Goal: Task Accomplishment & Management: Complete application form

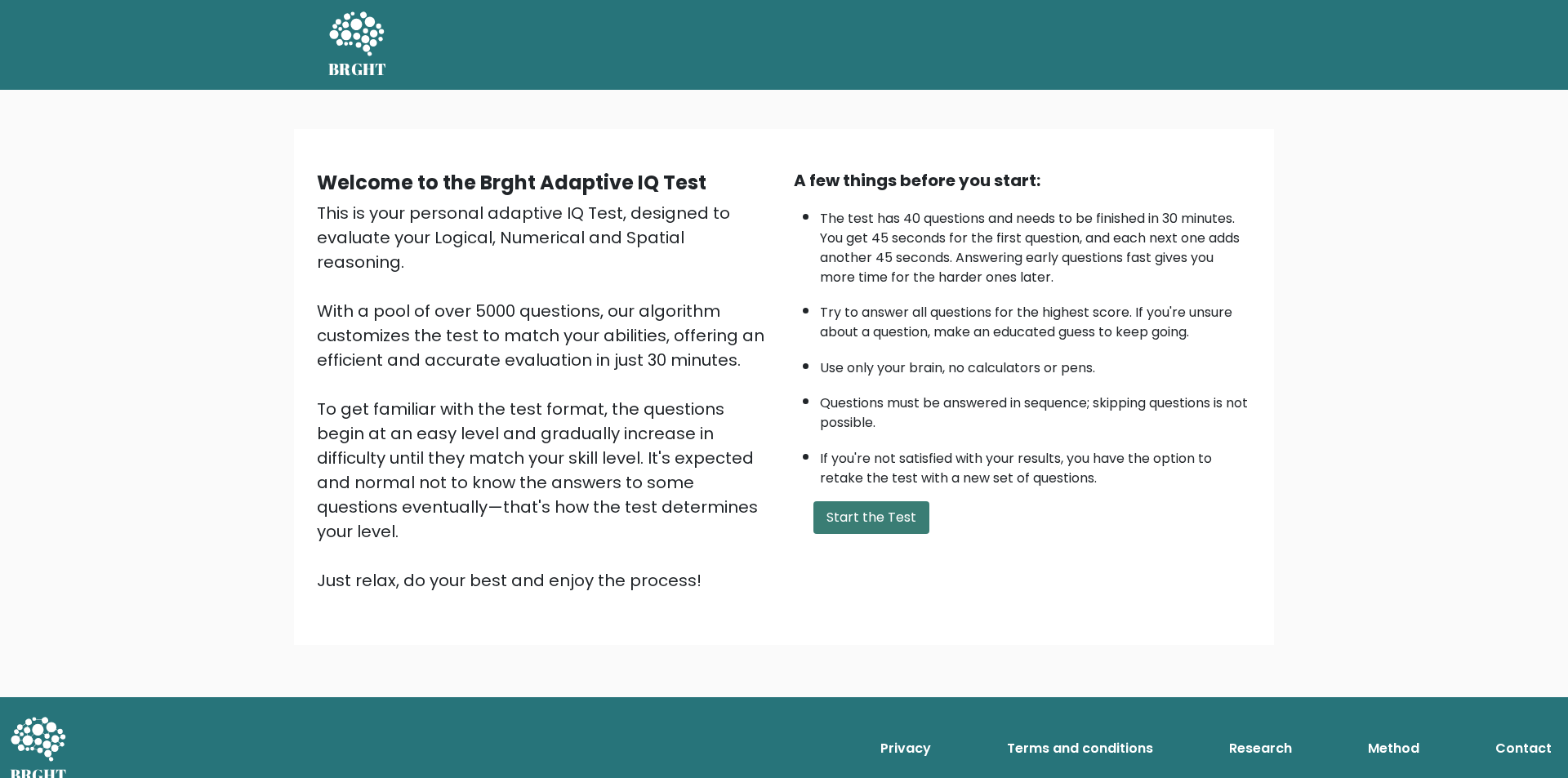
click at [851, 530] on button "Start the Test" at bounding box center [871, 518] width 116 height 33
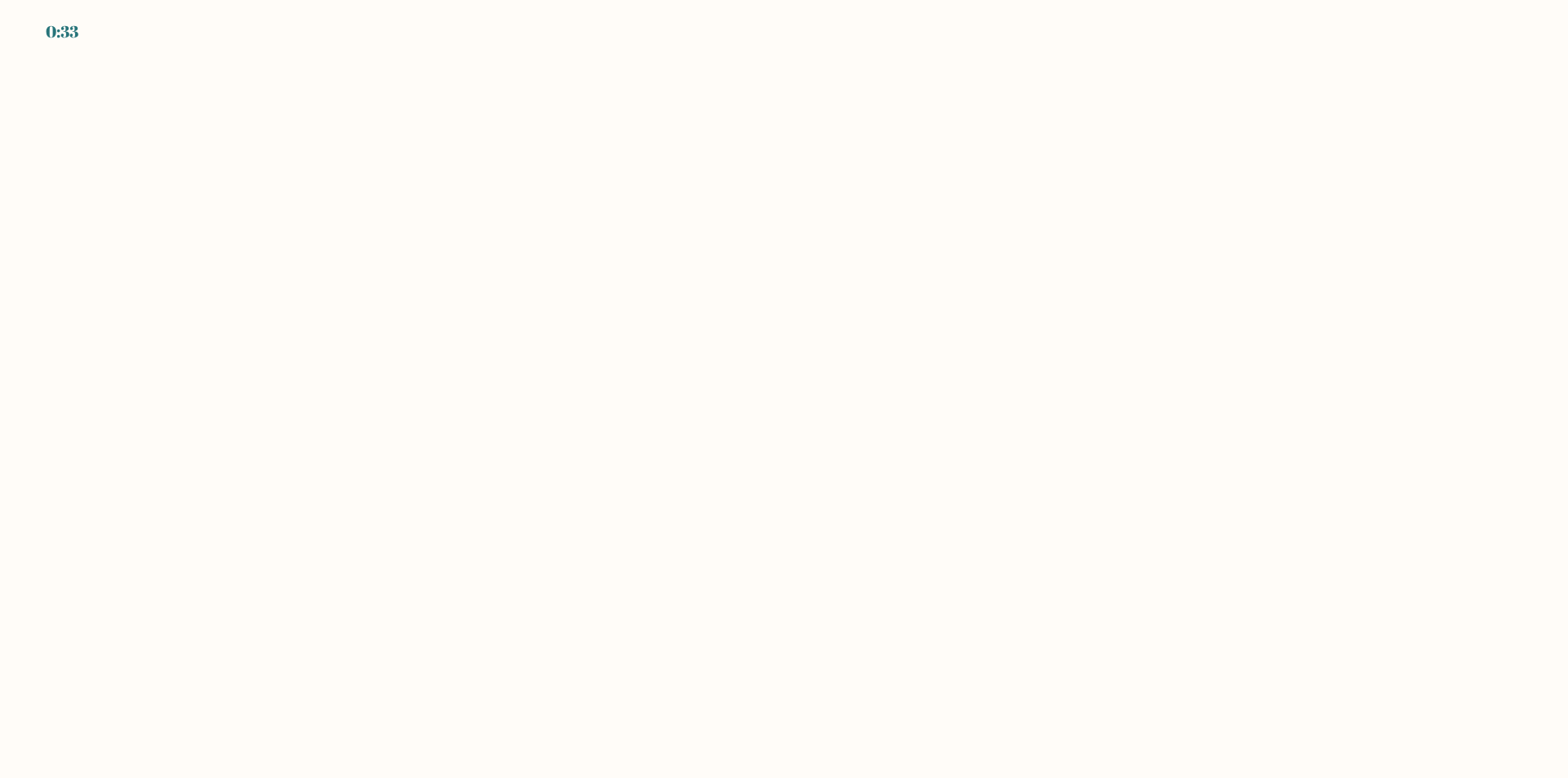
click at [682, 496] on body "0:33" at bounding box center [784, 389] width 1568 height 778
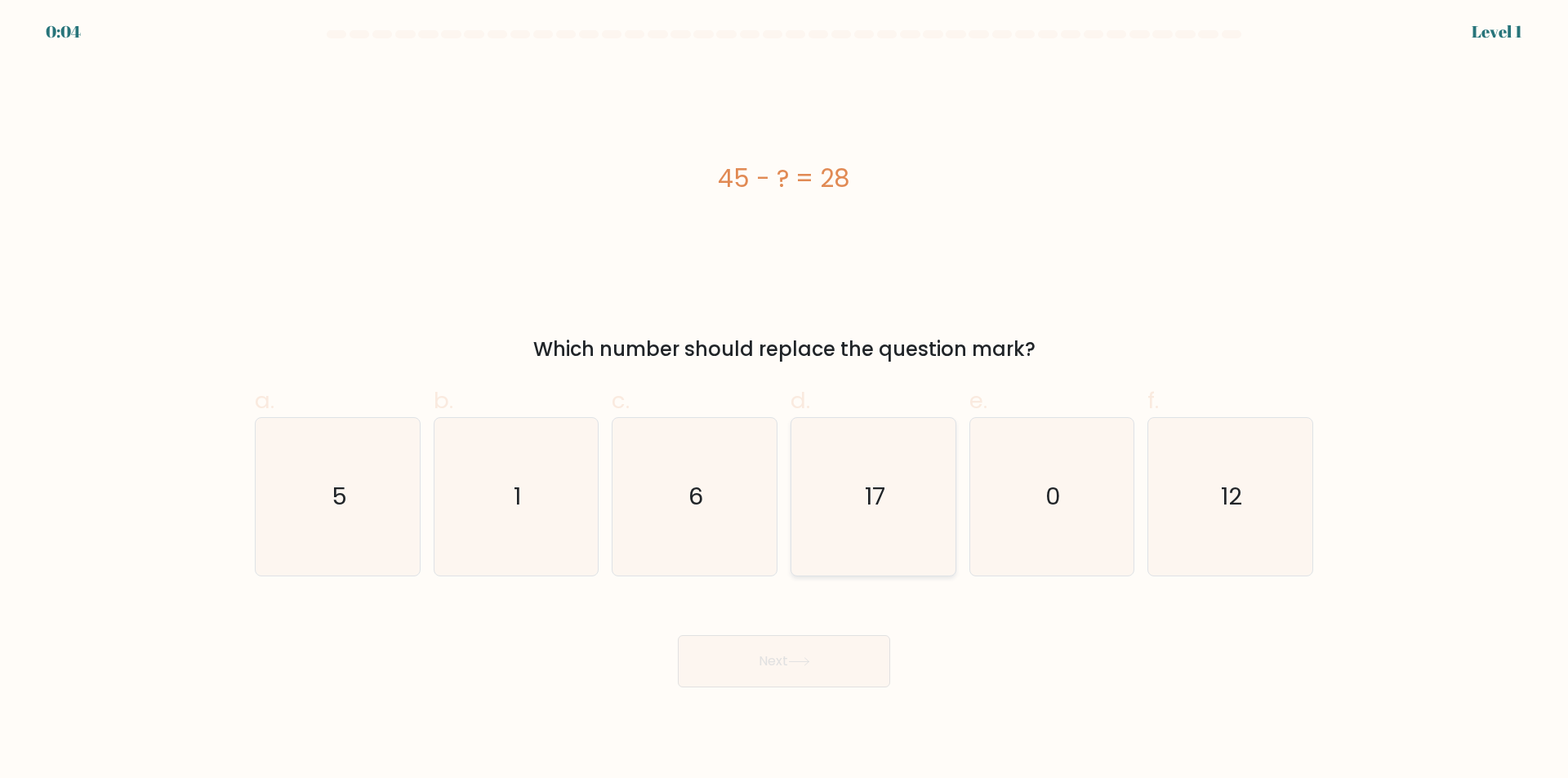
click at [824, 476] on icon "17" at bounding box center [873, 497] width 157 height 157
click at [784, 400] on input "d. 17" at bounding box center [784, 395] width 1 height 11
radio input "true"
click at [787, 675] on button "Next" at bounding box center [784, 661] width 212 height 52
click at [801, 665] on icon at bounding box center [799, 662] width 22 height 9
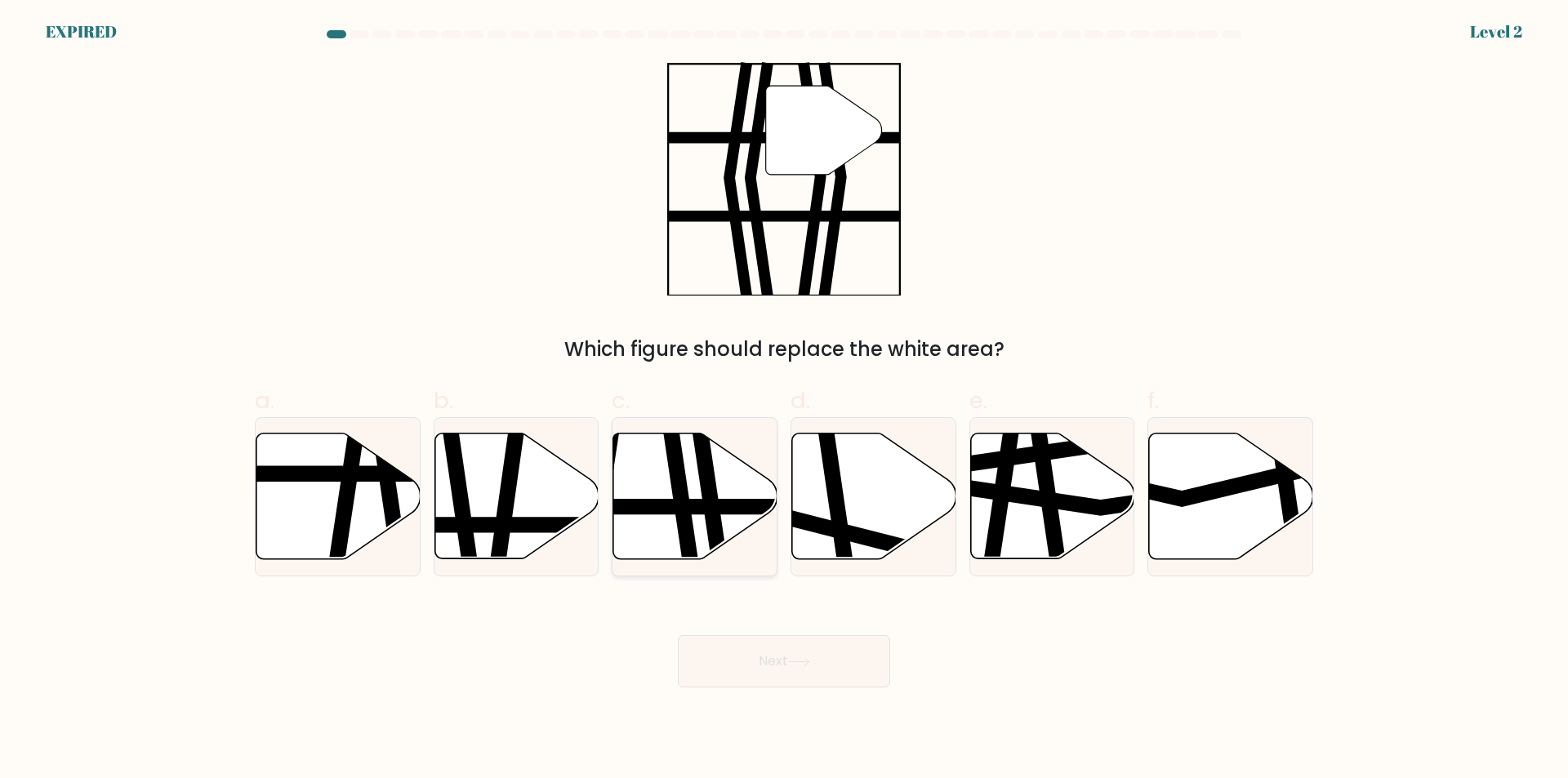
click at [703, 482] on icon at bounding box center [708, 566] width 24 height 330
click at [784, 400] on input "c." at bounding box center [784, 395] width 1 height 11
radio input "true"
click at [783, 672] on button "Next" at bounding box center [784, 661] width 212 height 52
click at [299, 102] on div "" Which figure should replace the white area?" at bounding box center [784, 213] width 1078 height 302
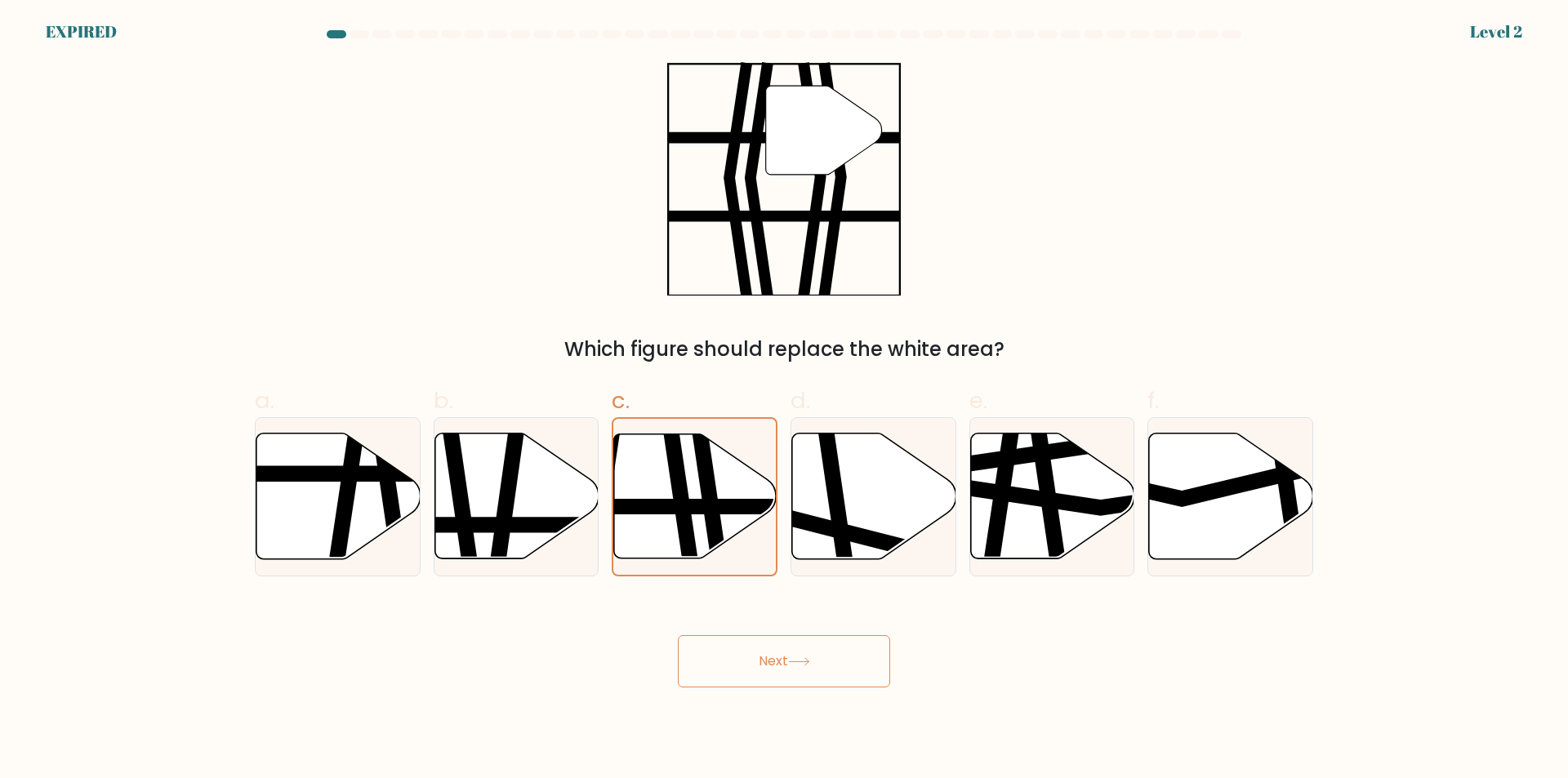
click at [742, 662] on button "Next" at bounding box center [784, 661] width 212 height 52
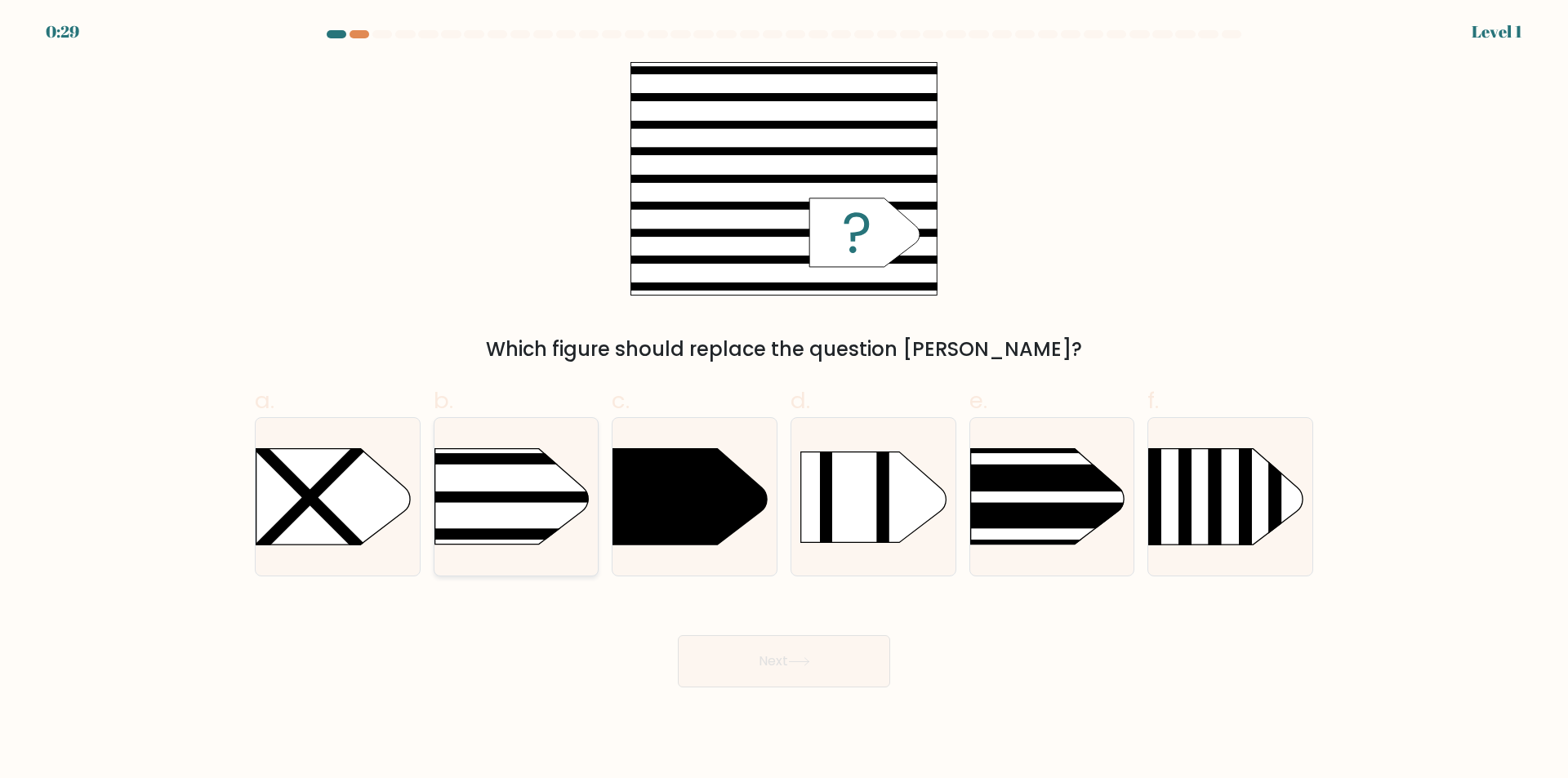
click at [483, 497] on rect at bounding box center [400, 498] width 428 height 11
click at [784, 400] on input "b." at bounding box center [784, 395] width 1 height 11
radio input "true"
click at [783, 664] on button "Next" at bounding box center [784, 661] width 212 height 52
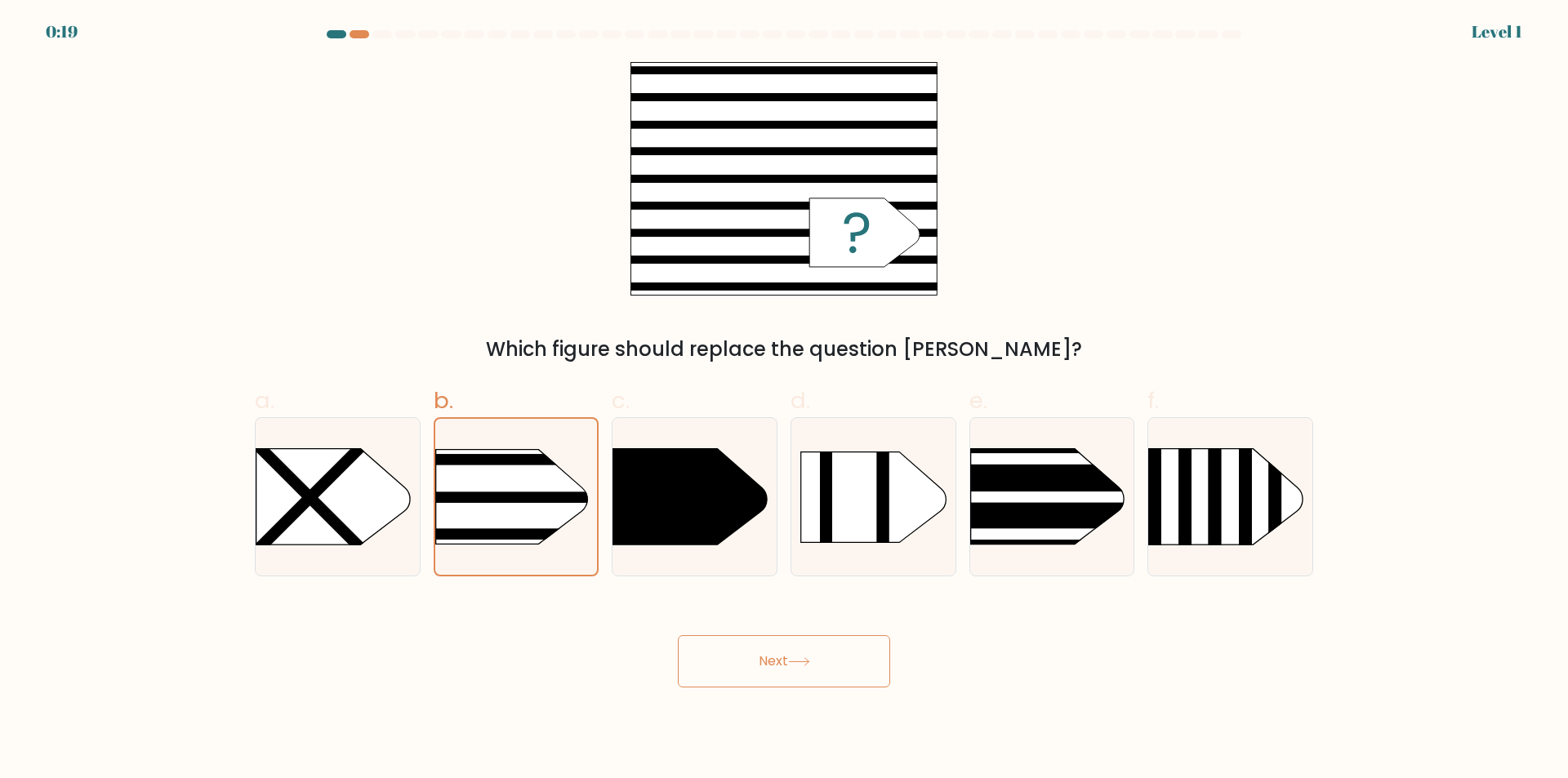
click at [1032, 658] on div "Next" at bounding box center [784, 642] width 1078 height 92
click at [579, 536] on rect at bounding box center [400, 535] width 423 height 11
click at [784, 400] on input "b." at bounding box center [784, 395] width 1 height 11
click at [694, 642] on button "Next" at bounding box center [784, 661] width 212 height 52
click at [718, 670] on button "Next" at bounding box center [784, 661] width 212 height 52
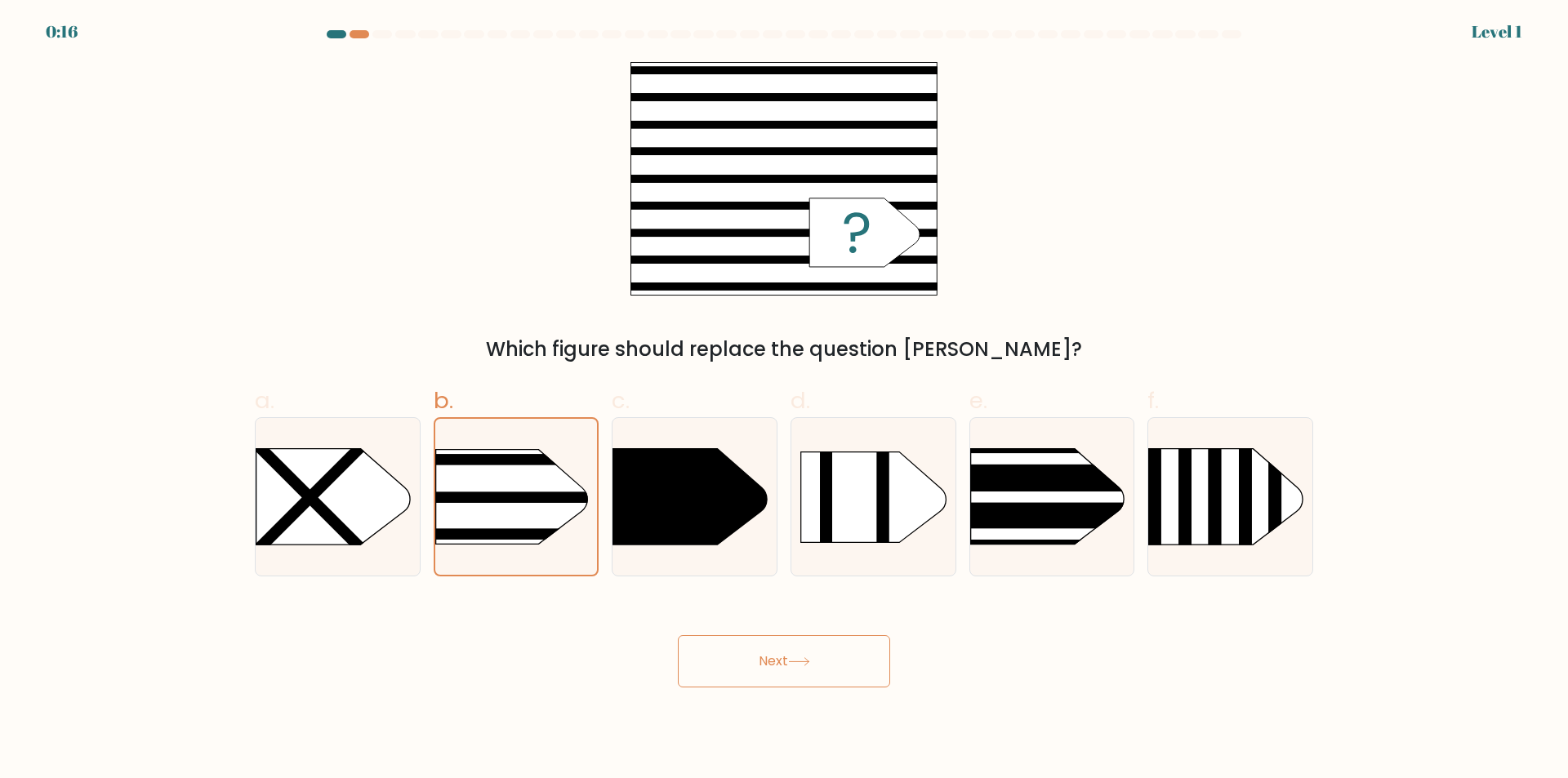
click at [718, 670] on button "Next" at bounding box center [784, 661] width 212 height 52
drag, startPoint x: 718, startPoint y: 670, endPoint x: 761, endPoint y: 656, distance: 45.2
click at [756, 659] on button "Next" at bounding box center [784, 661] width 212 height 52
click at [761, 655] on button "Next" at bounding box center [784, 661] width 212 height 52
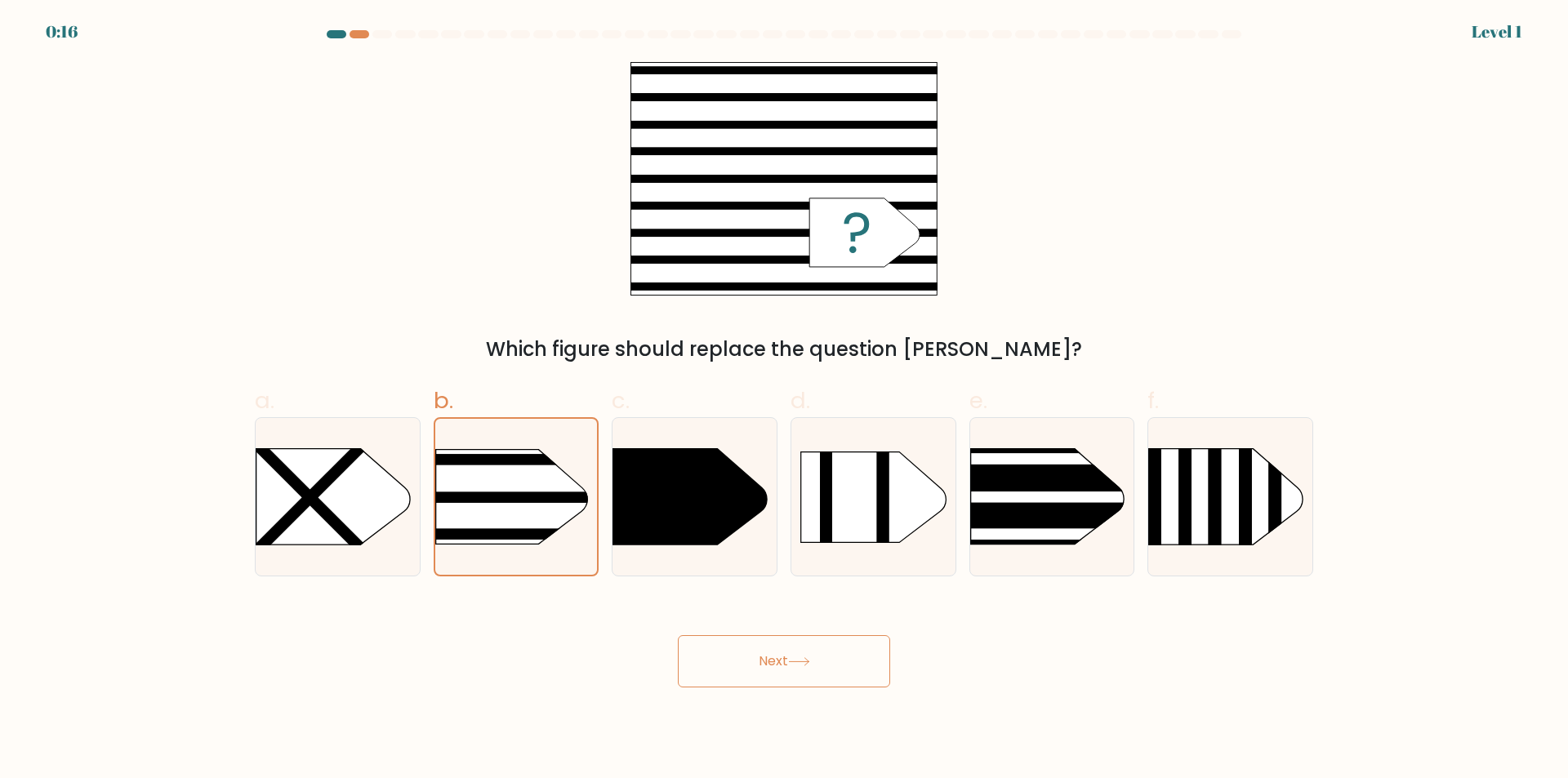
click at [761, 655] on button "Next" at bounding box center [784, 661] width 212 height 52
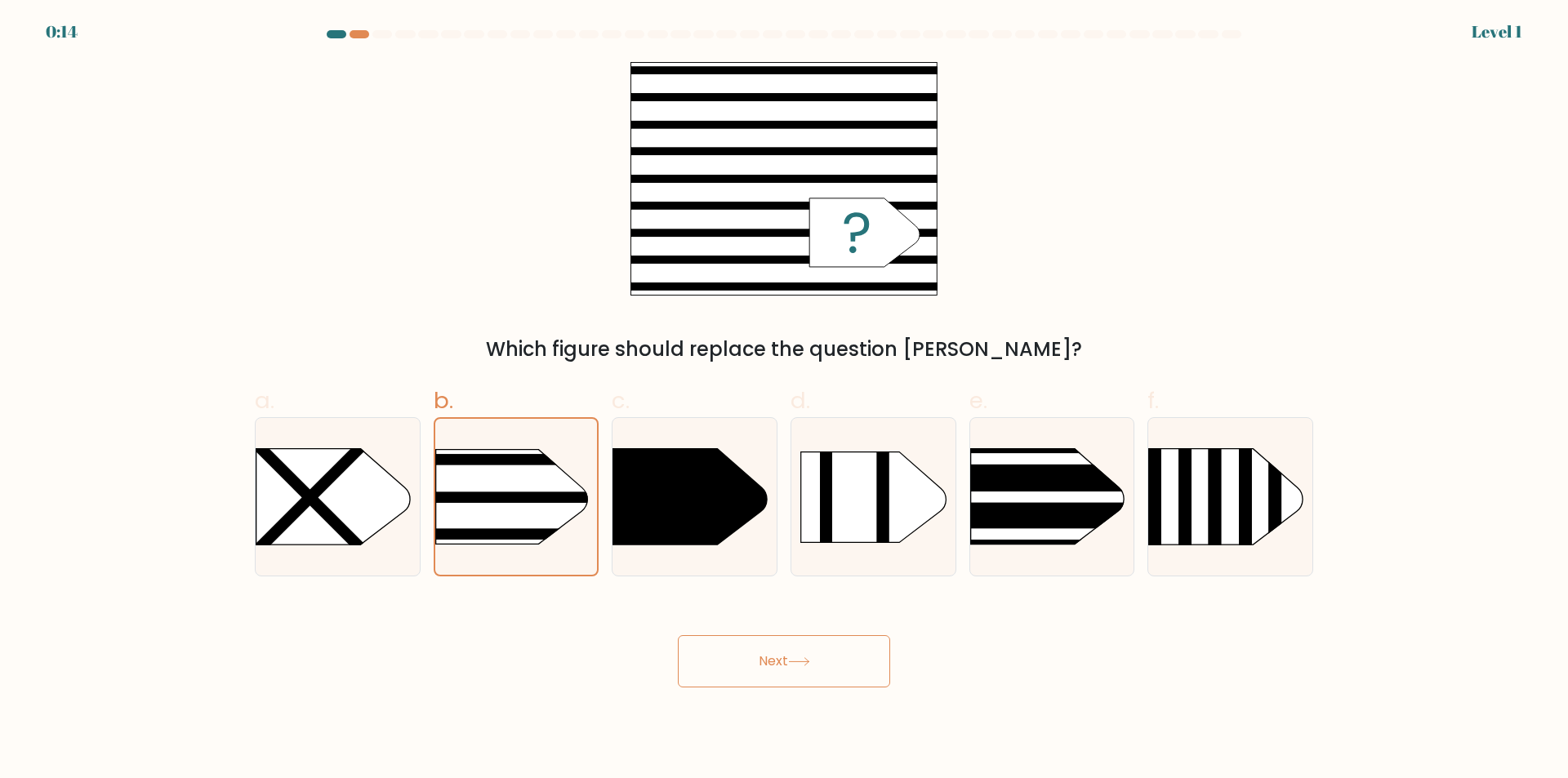
click at [756, 649] on button "Next" at bounding box center [784, 661] width 212 height 52
click at [766, 655] on button "Next" at bounding box center [784, 661] width 212 height 52
click at [762, 656] on button "Next" at bounding box center [784, 661] width 212 height 52
click at [760, 656] on button "Next" at bounding box center [784, 661] width 212 height 52
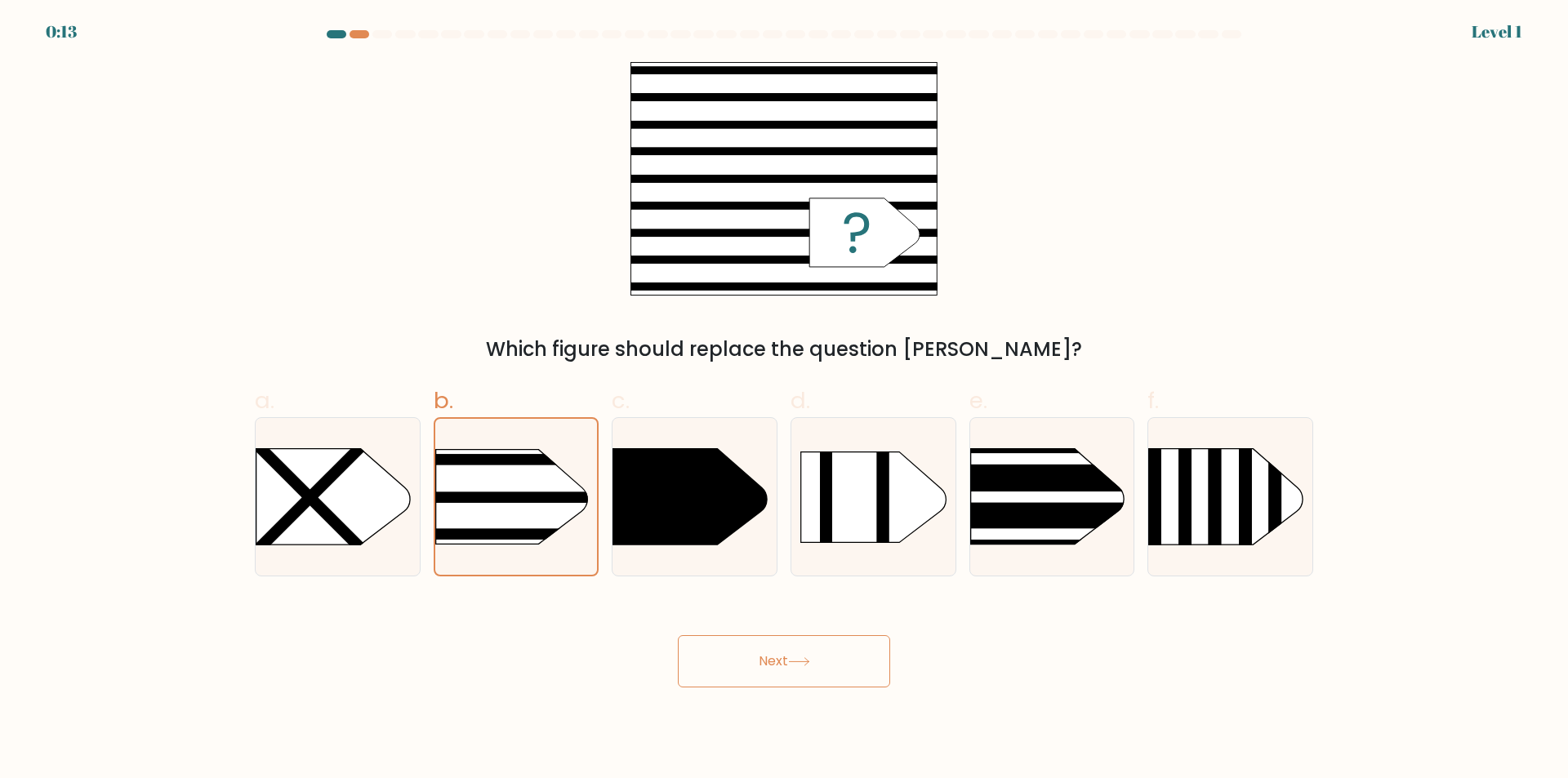
click at [809, 662] on icon at bounding box center [799, 662] width 20 height 7
click at [810, 662] on icon at bounding box center [799, 662] width 22 height 9
click at [810, 663] on icon at bounding box center [799, 662] width 22 height 9
click at [810, 666] on icon at bounding box center [799, 662] width 22 height 9
click at [816, 667] on button "Next" at bounding box center [784, 661] width 212 height 52
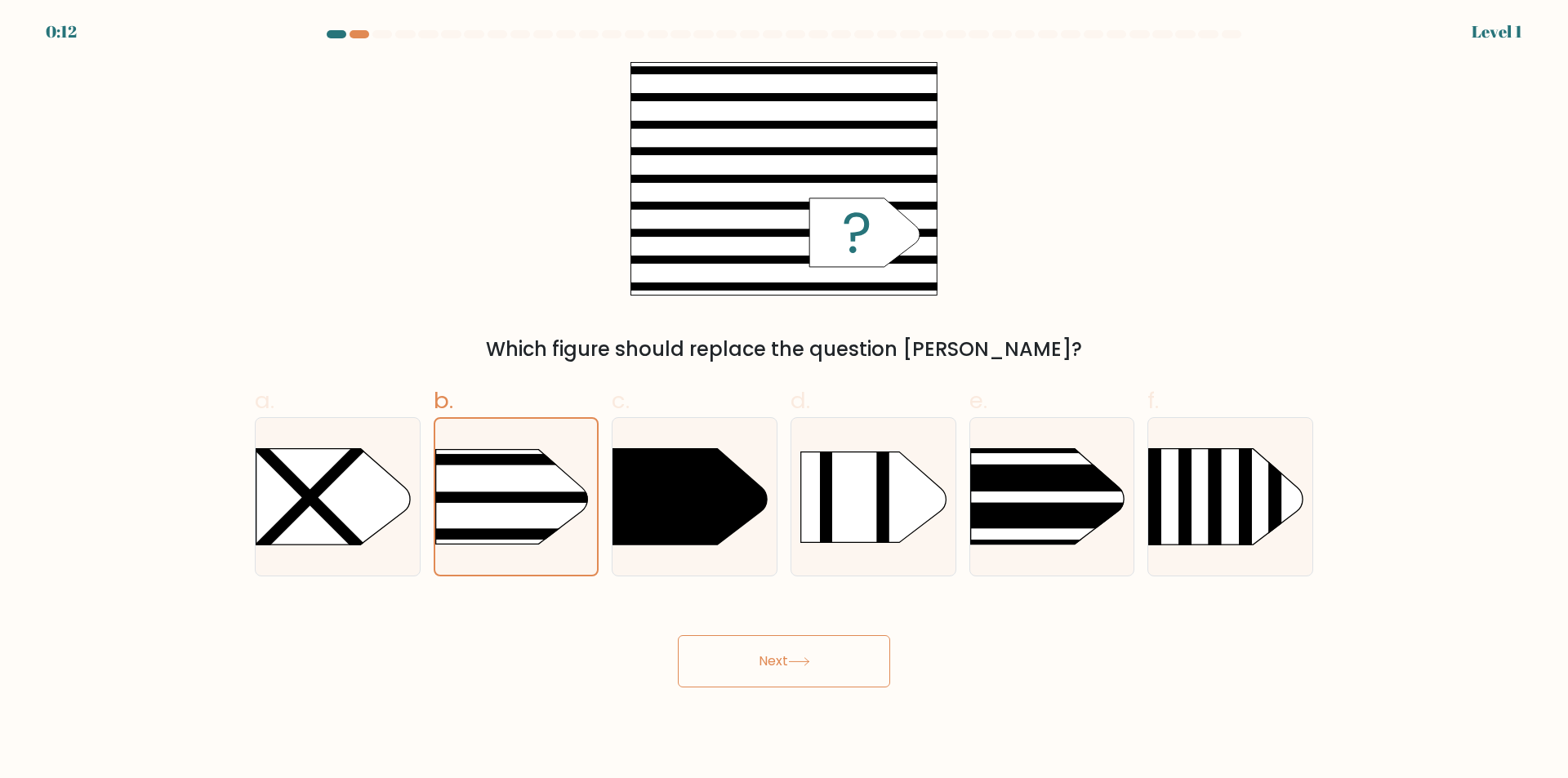
click at [819, 667] on button "Next" at bounding box center [784, 661] width 212 height 52
click at [768, 636] on button "Next" at bounding box center [784, 661] width 212 height 52
click at [794, 680] on button "Next" at bounding box center [784, 661] width 212 height 52
click at [794, 678] on button "Next" at bounding box center [784, 661] width 212 height 52
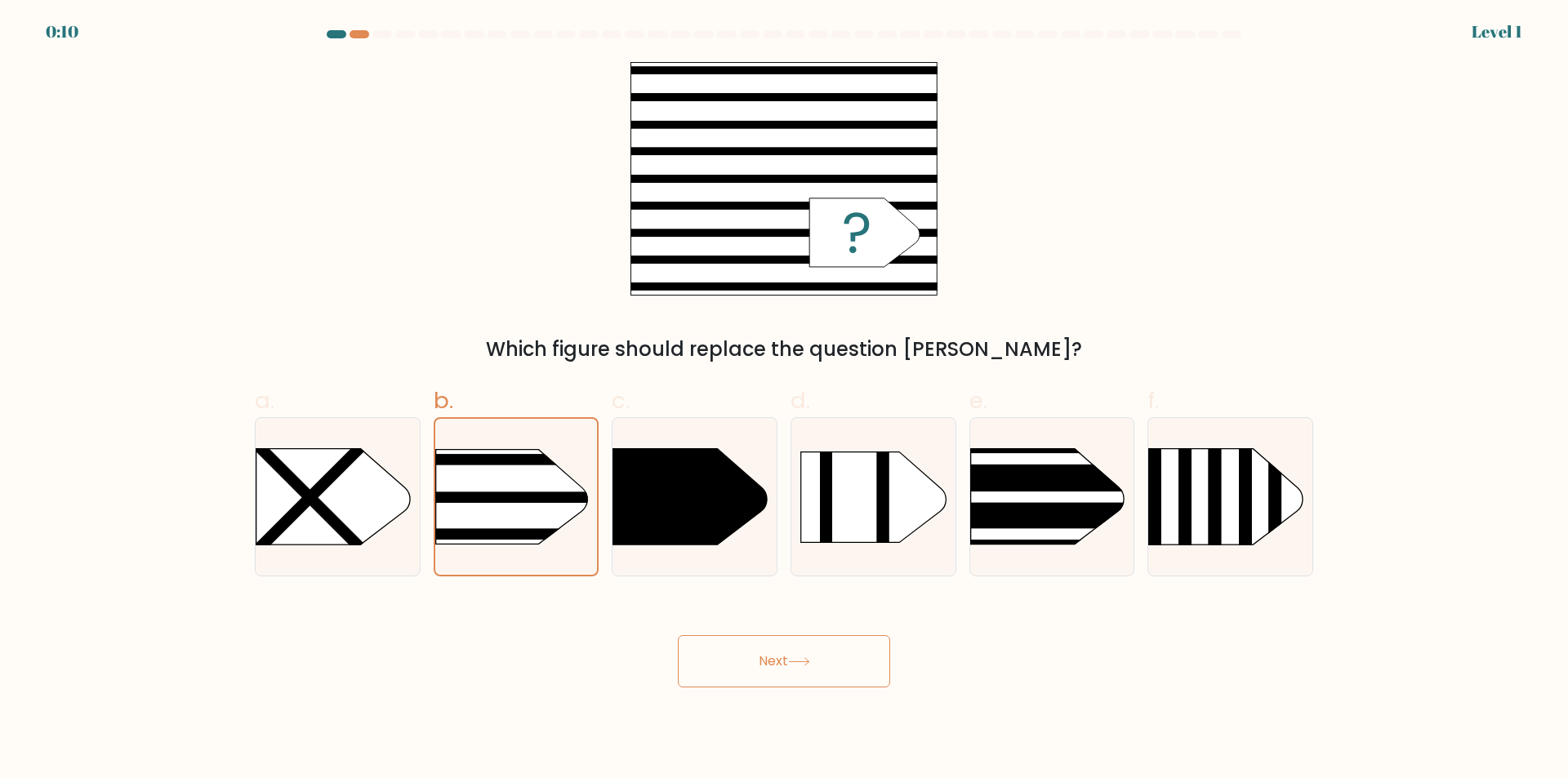
click at [794, 678] on button "Next" at bounding box center [784, 661] width 212 height 52
click at [794, 675] on button "Next" at bounding box center [784, 661] width 212 height 52
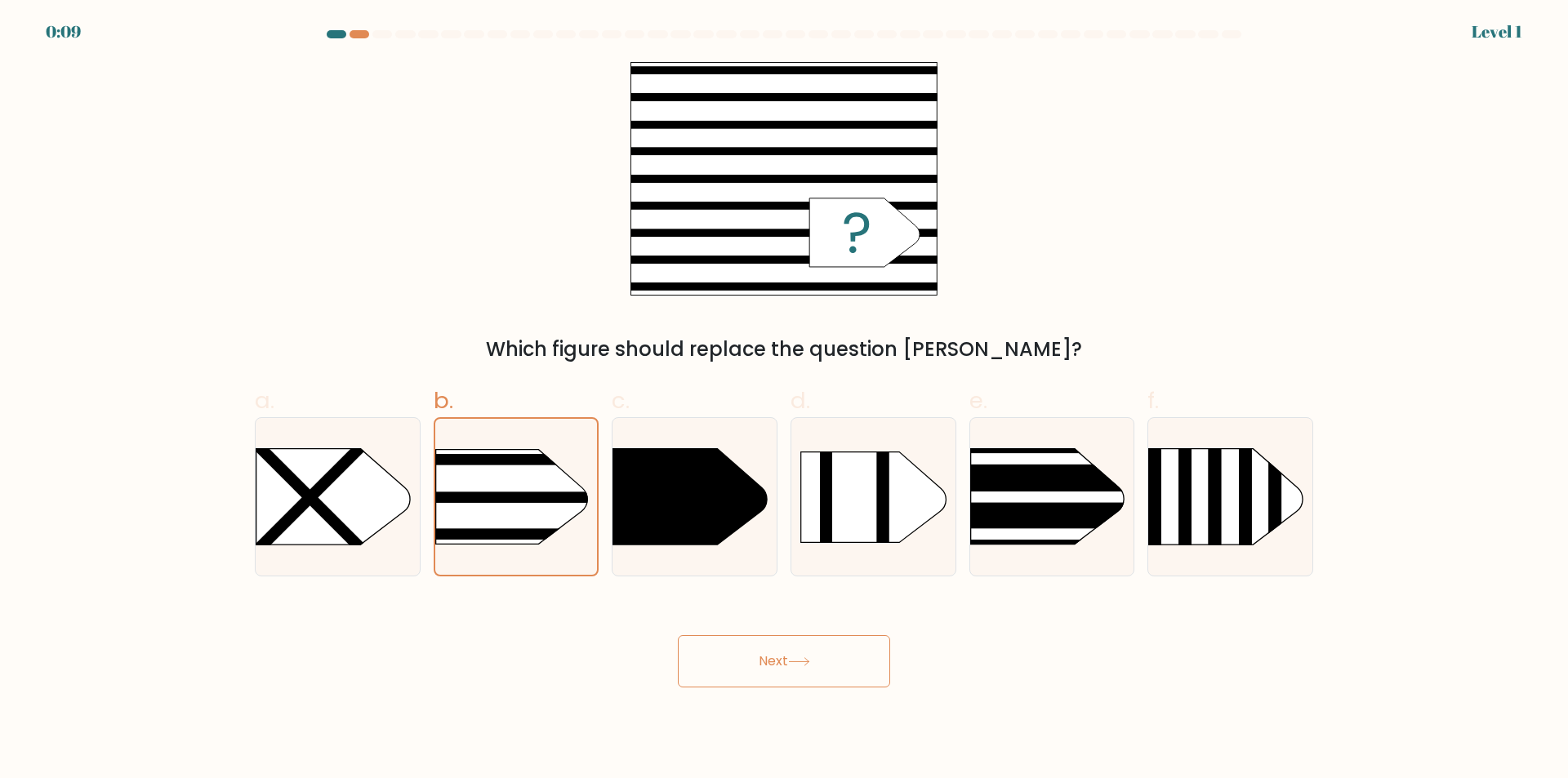
click at [809, 669] on button "Next" at bounding box center [784, 661] width 212 height 52
click at [811, 669] on button "Next" at bounding box center [784, 661] width 212 height 52
drag, startPoint x: 812, startPoint y: 669, endPoint x: 851, endPoint y: 581, distance: 96.3
click at [814, 669] on button "Next" at bounding box center [784, 661] width 212 height 52
click at [852, 579] on form "a." at bounding box center [784, 359] width 1568 height 657
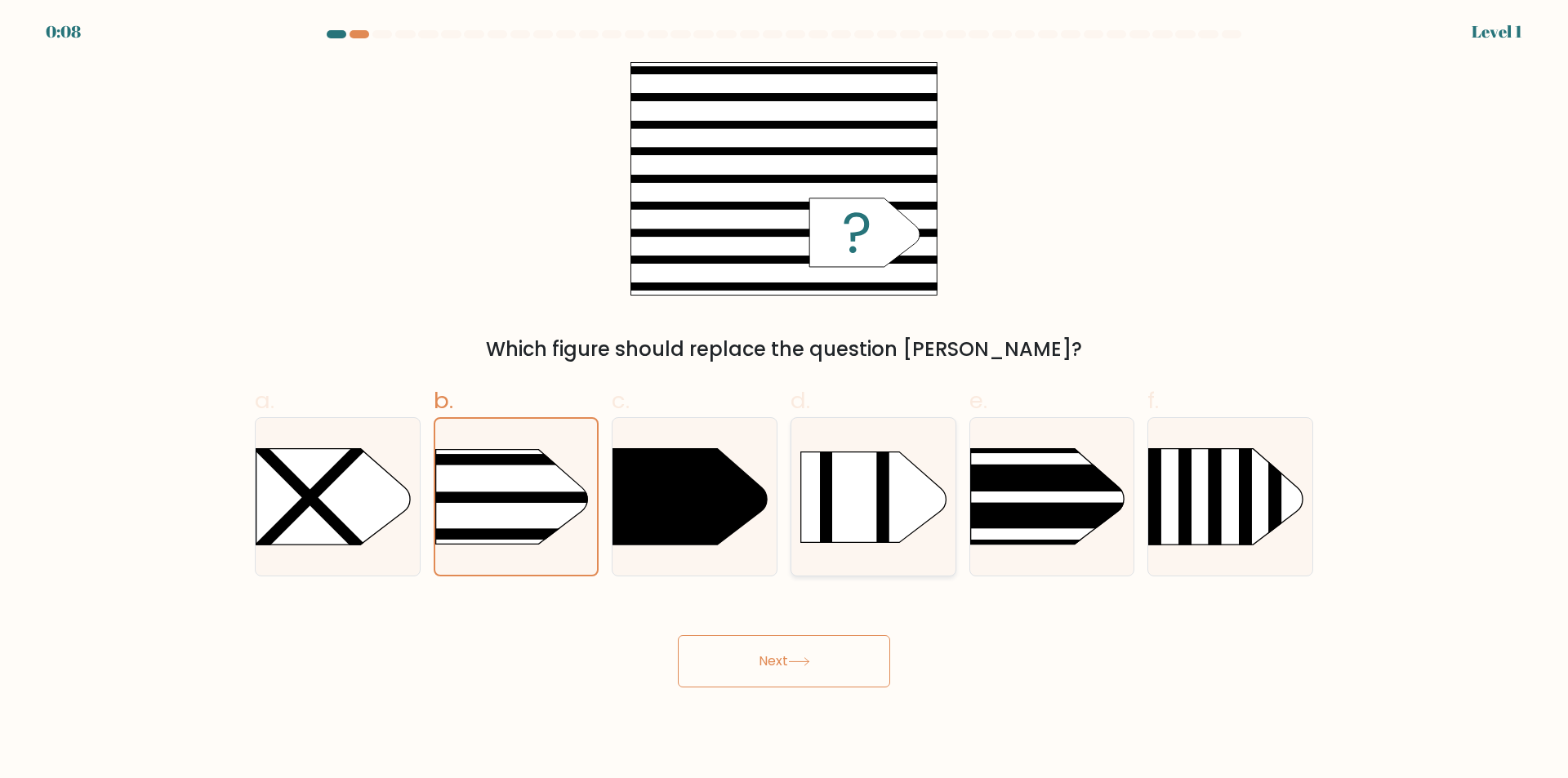
click at [855, 554] on div at bounding box center [874, 497] width 166 height 159
click at [784, 400] on input "d." at bounding box center [784, 395] width 1 height 11
radio input "true"
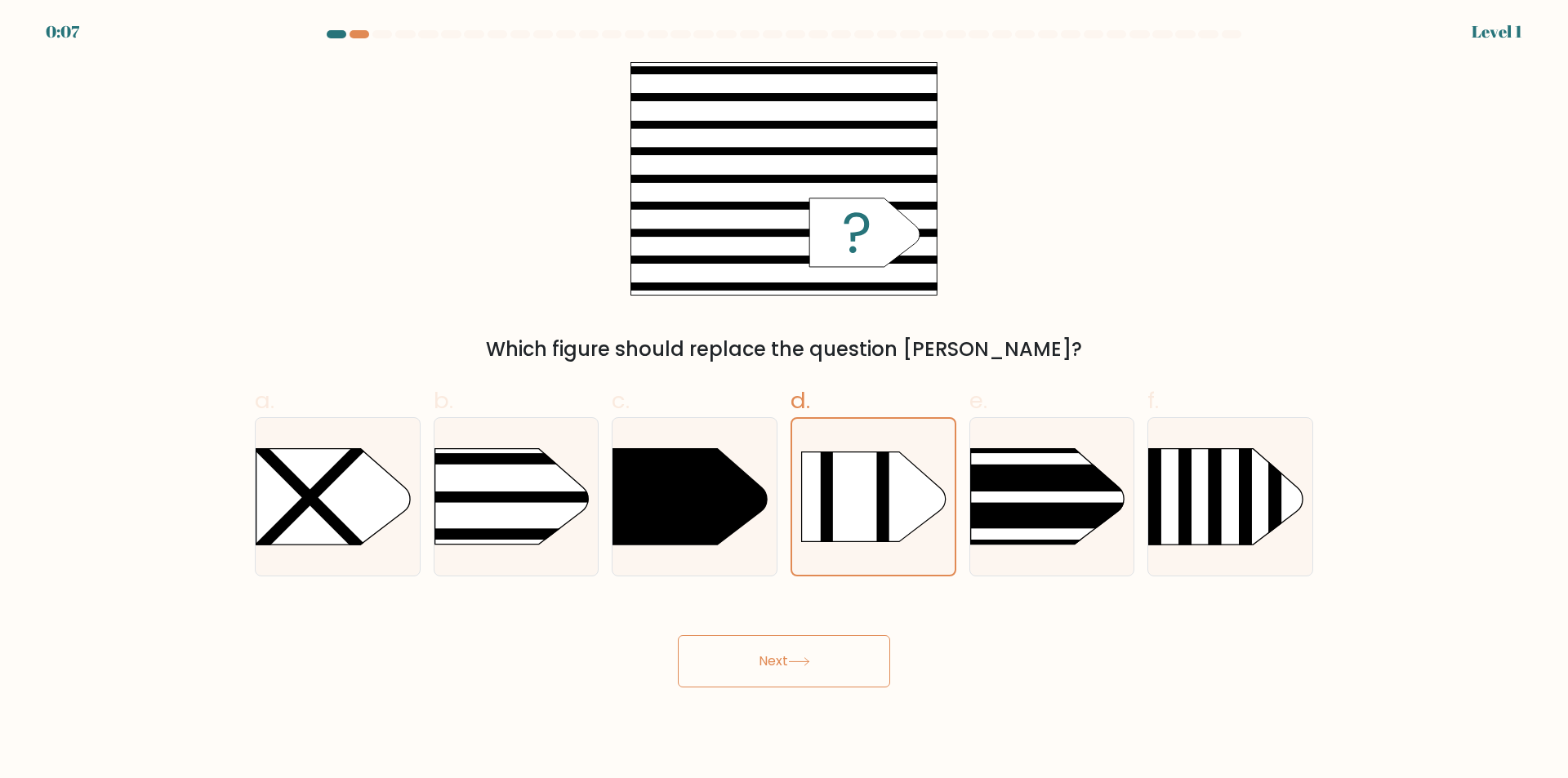
click at [839, 652] on button "Next" at bounding box center [784, 661] width 212 height 52
click at [534, 496] on rect at bounding box center [400, 498] width 428 height 11
click at [784, 400] on input "b." at bounding box center [784, 395] width 1 height 11
radio input "true"
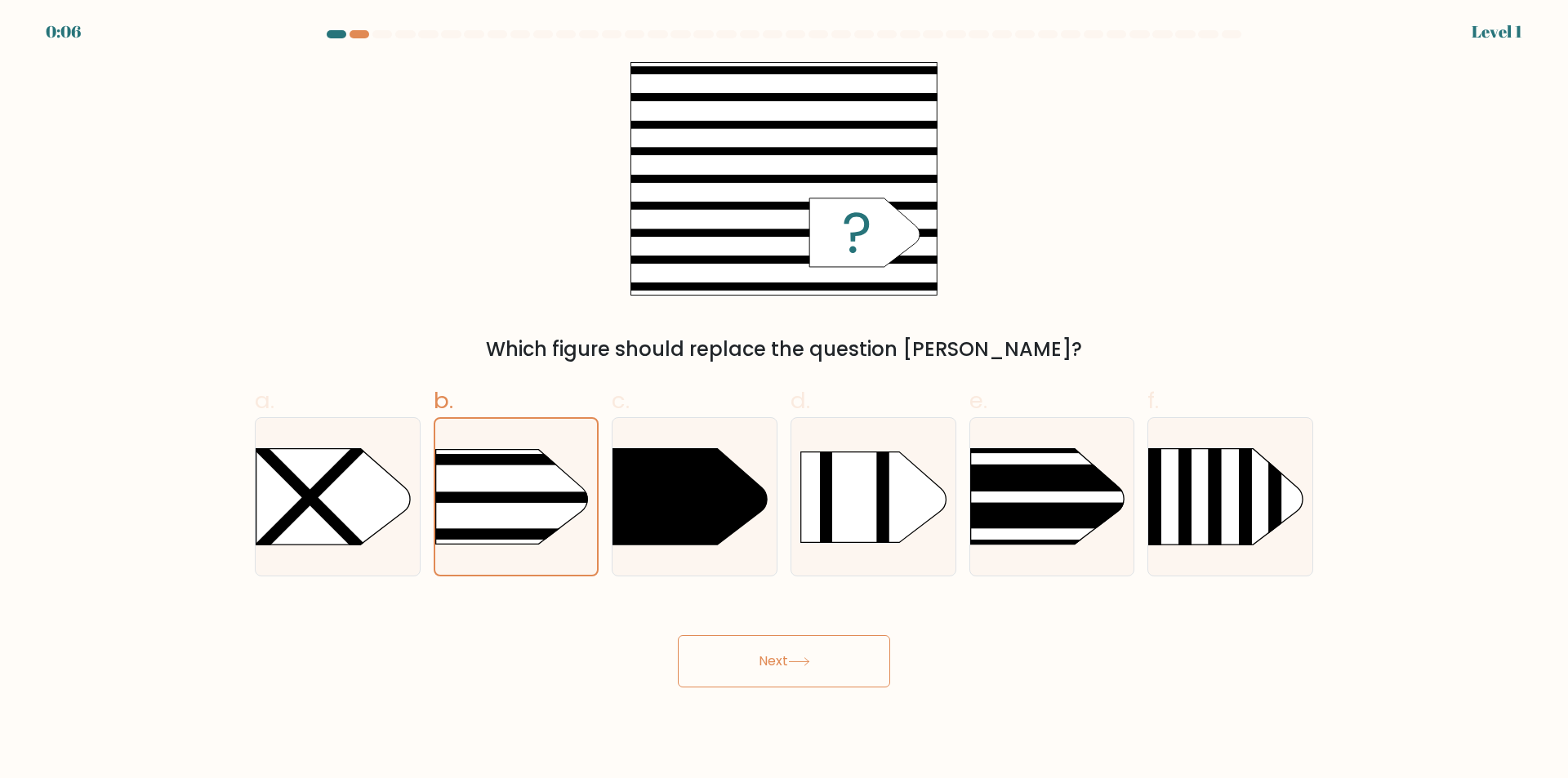
click at [744, 652] on button "Next" at bounding box center [784, 661] width 212 height 52
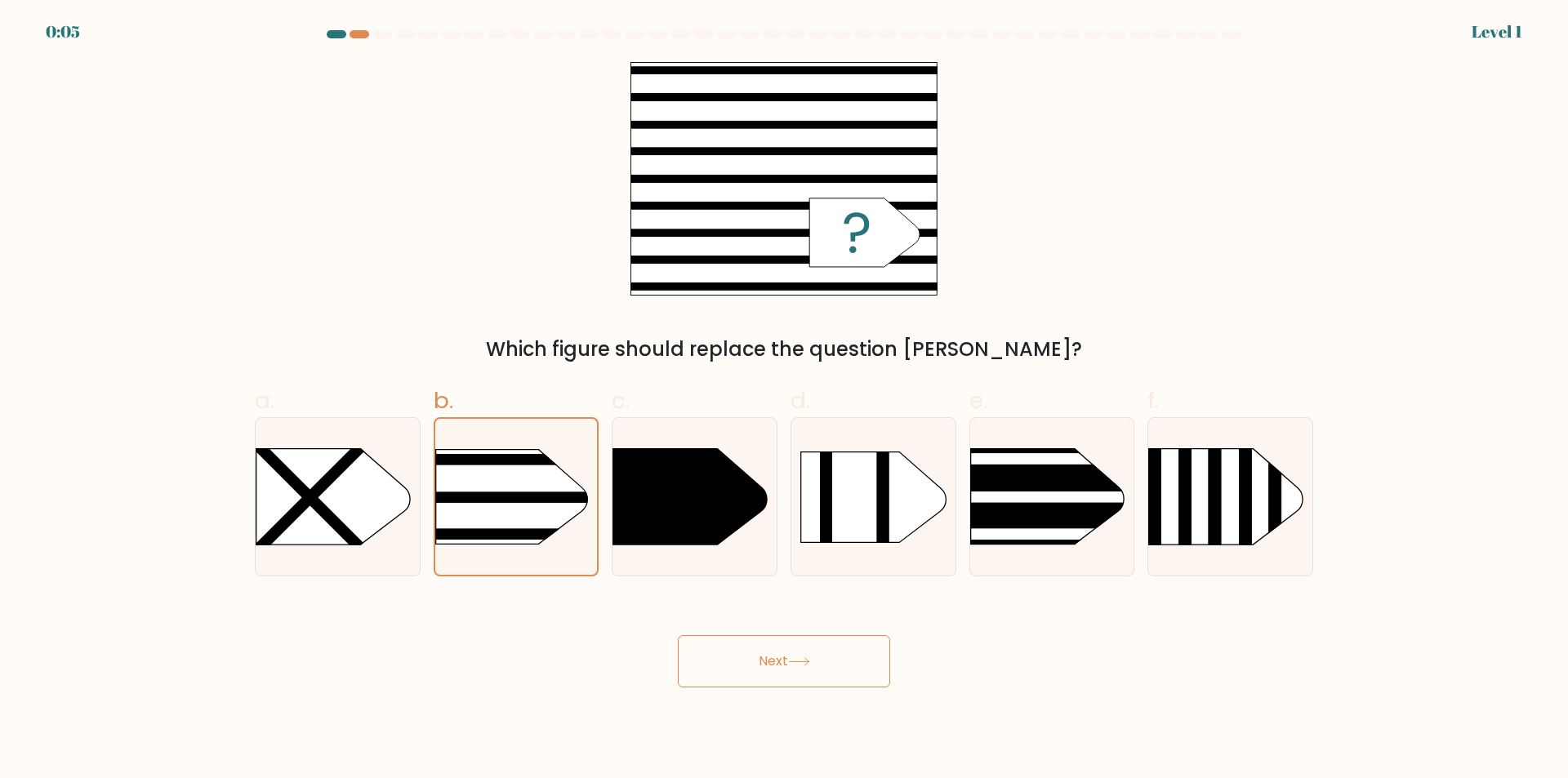
click at [744, 652] on button "Next" at bounding box center [784, 661] width 212 height 52
click at [884, 213] on icon at bounding box center [864, 232] width 110 height 68
click at [742, 692] on body "0:04 Level 1 a." at bounding box center [784, 389] width 1568 height 778
click at [740, 677] on button "Next" at bounding box center [784, 661] width 212 height 52
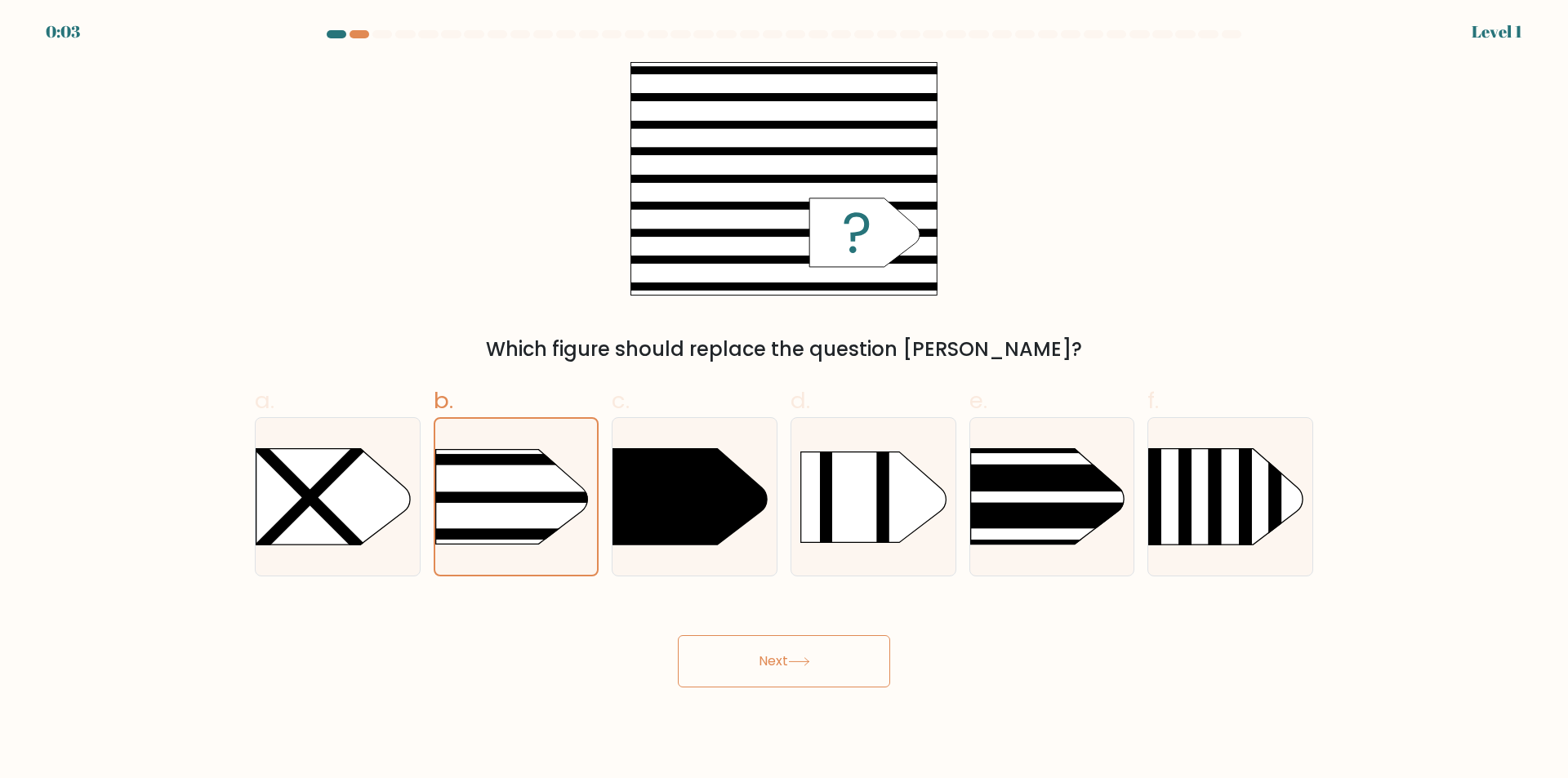
click at [740, 677] on button "Next" at bounding box center [784, 661] width 212 height 52
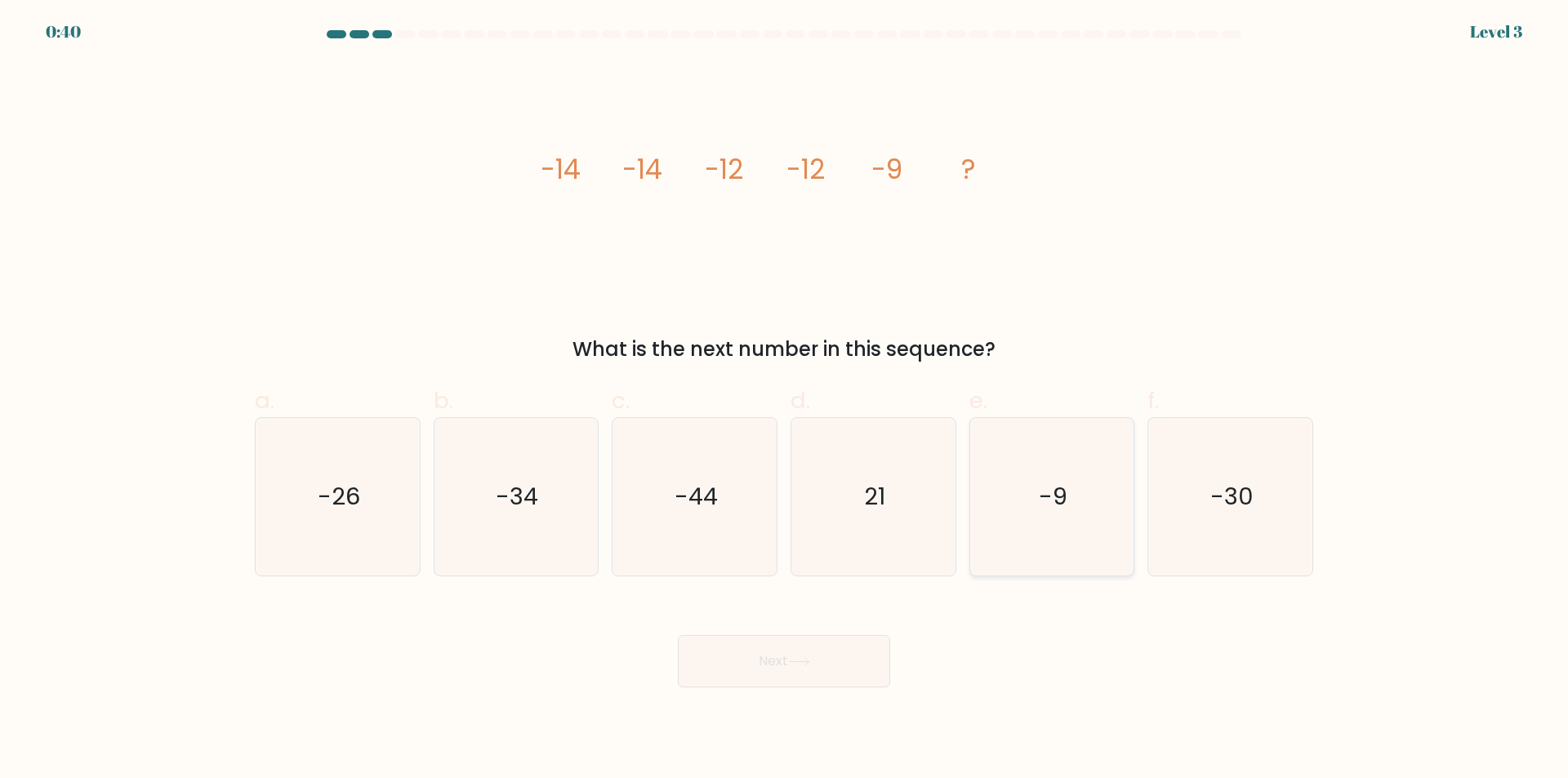
click at [1098, 499] on icon "-9" at bounding box center [1051, 497] width 157 height 157
click at [784, 400] on input "e. -9" at bounding box center [784, 395] width 1 height 11
radio input "true"
click at [777, 645] on button "Next" at bounding box center [784, 661] width 212 height 52
click at [777, 668] on button "Next" at bounding box center [784, 661] width 212 height 52
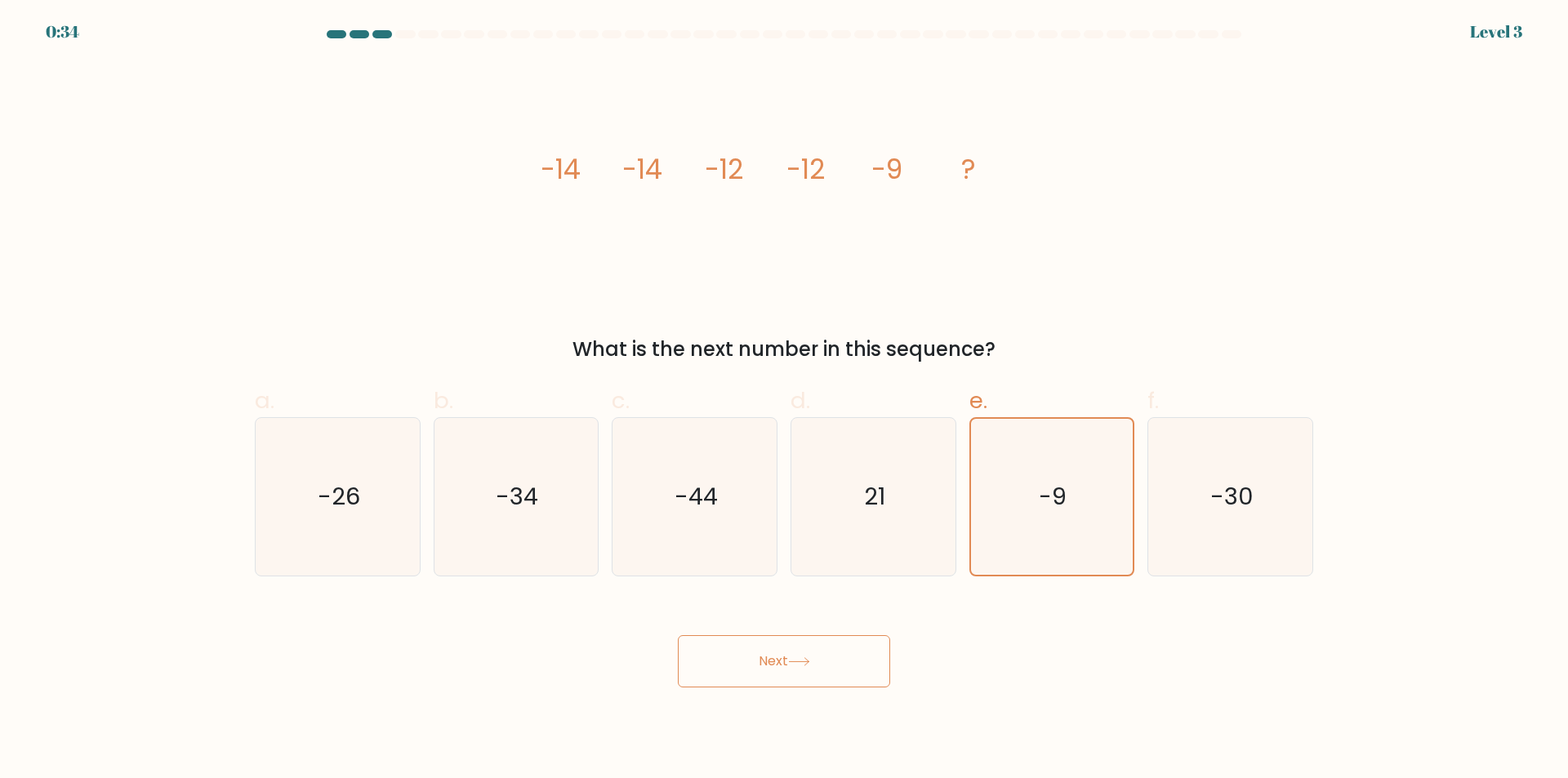
click at [828, 656] on button "Next" at bounding box center [784, 661] width 212 height 52
click at [248, 313] on div "image/svg+xml -14 -14 -12 -12 -9 ? What is the next number in this sequence?" at bounding box center [784, 213] width 1078 height 302
click at [725, 649] on button "Next" at bounding box center [784, 661] width 212 height 52
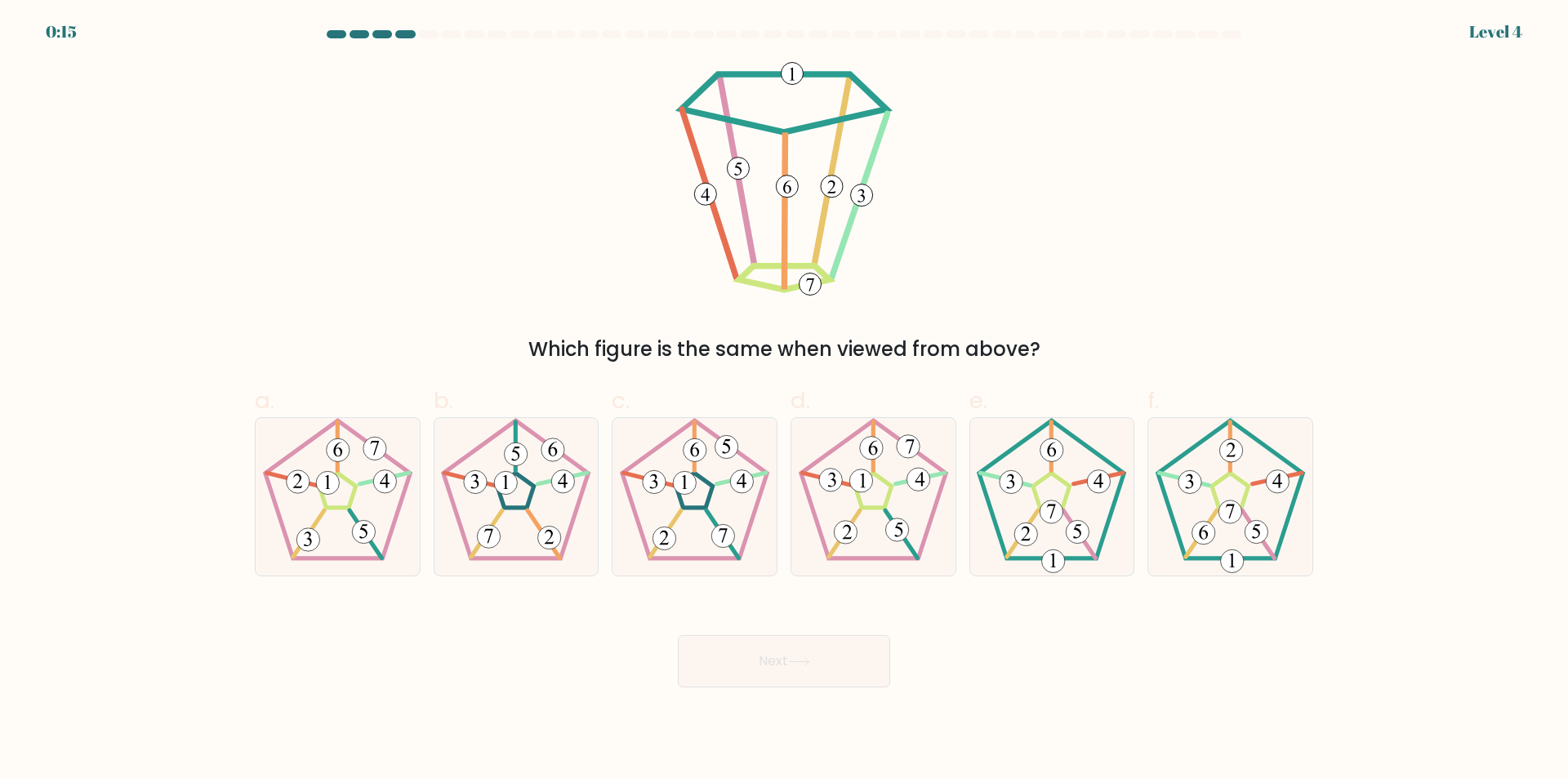
click at [833, 666] on button "Next" at bounding box center [784, 661] width 212 height 52
click at [1050, 495] on icon at bounding box center [1051, 497] width 157 height 157
click at [784, 400] on input "e." at bounding box center [784, 395] width 1 height 11
radio input "true"
click at [806, 662] on icon at bounding box center [799, 662] width 20 height 7
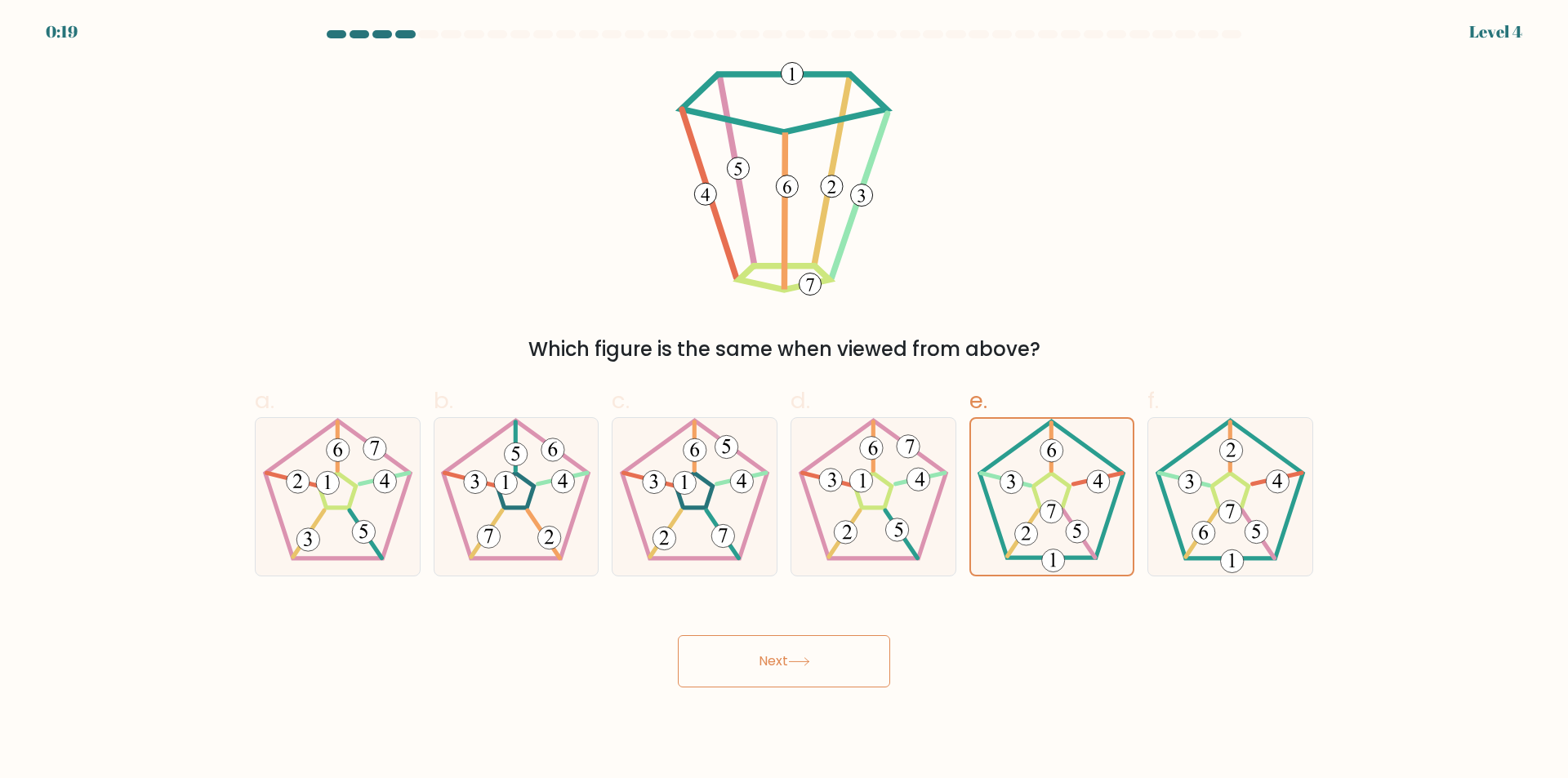
click at [833, 662] on button "Next" at bounding box center [784, 661] width 212 height 52
click at [538, 216] on div "Which figure is the same when viewed from above?" at bounding box center [784, 213] width 1078 height 302
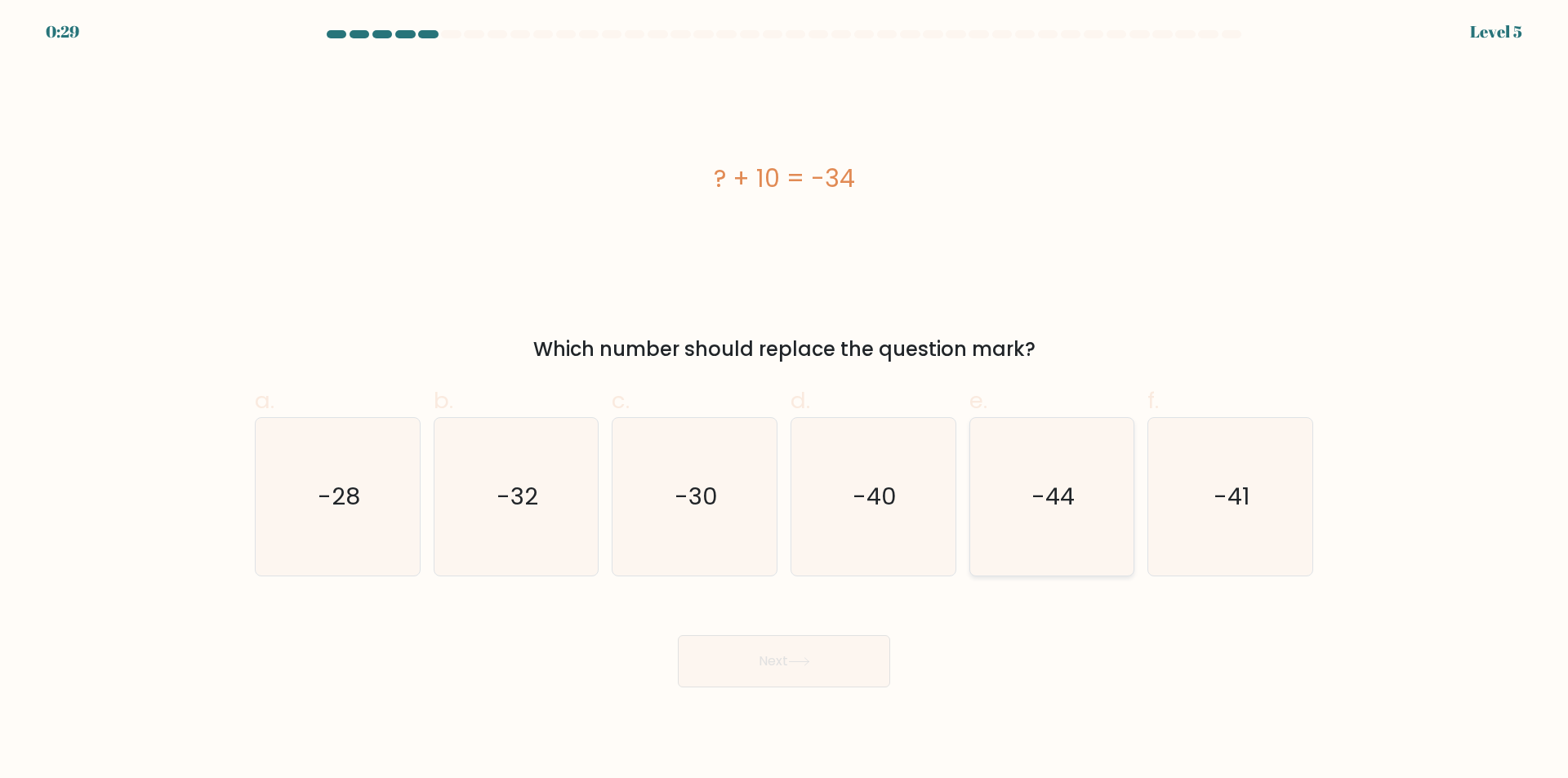
click at [1018, 496] on icon "-44" at bounding box center [1051, 497] width 157 height 157
click at [784, 400] on input "e. -44" at bounding box center [784, 395] width 1 height 11
radio input "true"
click at [794, 682] on button "Next" at bounding box center [784, 661] width 212 height 52
click at [886, 642] on button "Next" at bounding box center [784, 661] width 212 height 52
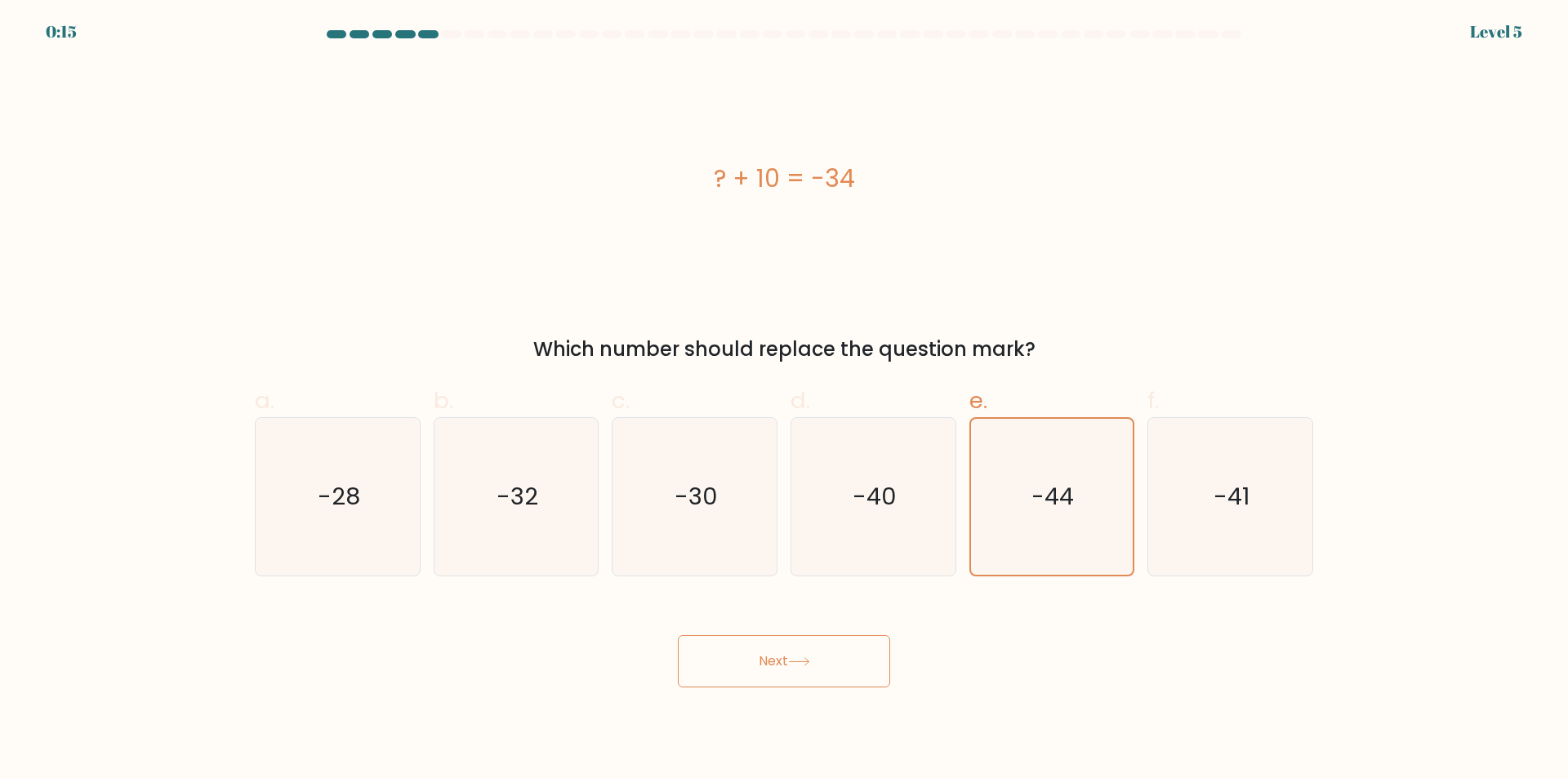
click at [810, 672] on button "Next" at bounding box center [784, 661] width 212 height 52
click at [511, 673] on div "Next" at bounding box center [784, 642] width 1078 height 92
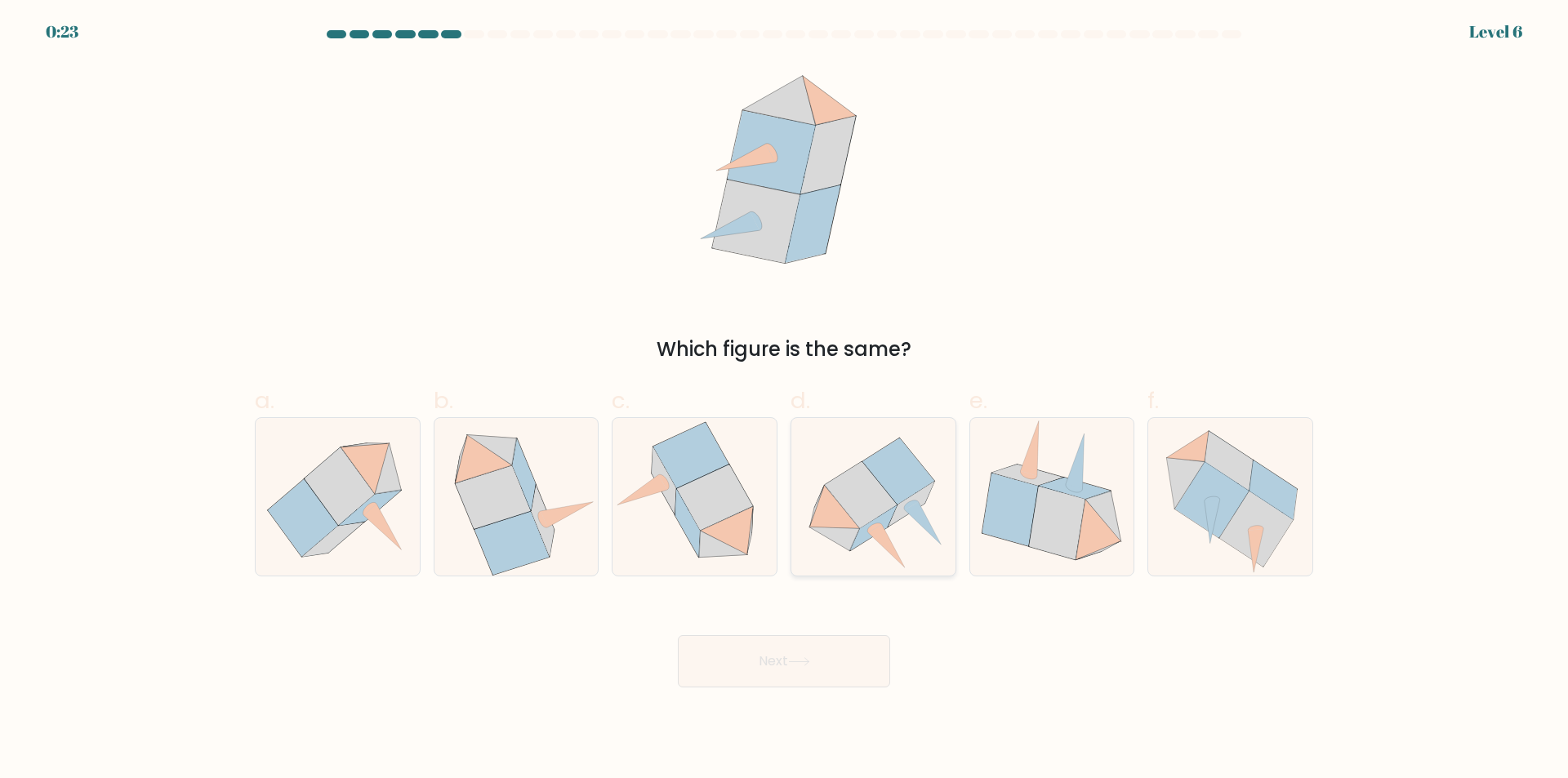
click at [876, 519] on icon at bounding box center [874, 528] width 46 height 45
click at [784, 400] on input "d." at bounding box center [784, 395] width 1 height 11
radio input "true"
click at [804, 661] on icon at bounding box center [799, 662] width 22 height 9
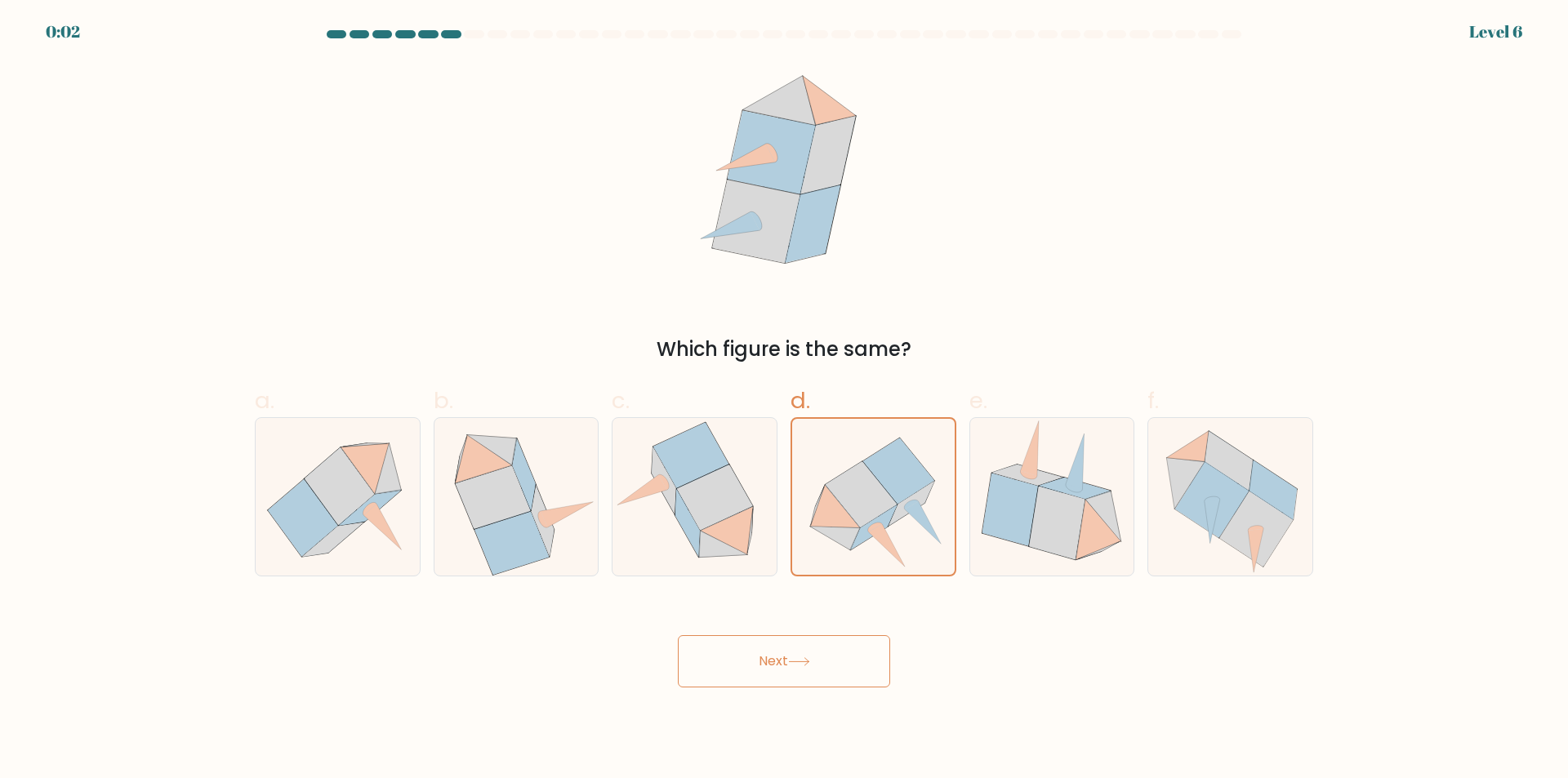
click at [365, 273] on div "Which figure is the same?" at bounding box center [784, 213] width 1078 height 302
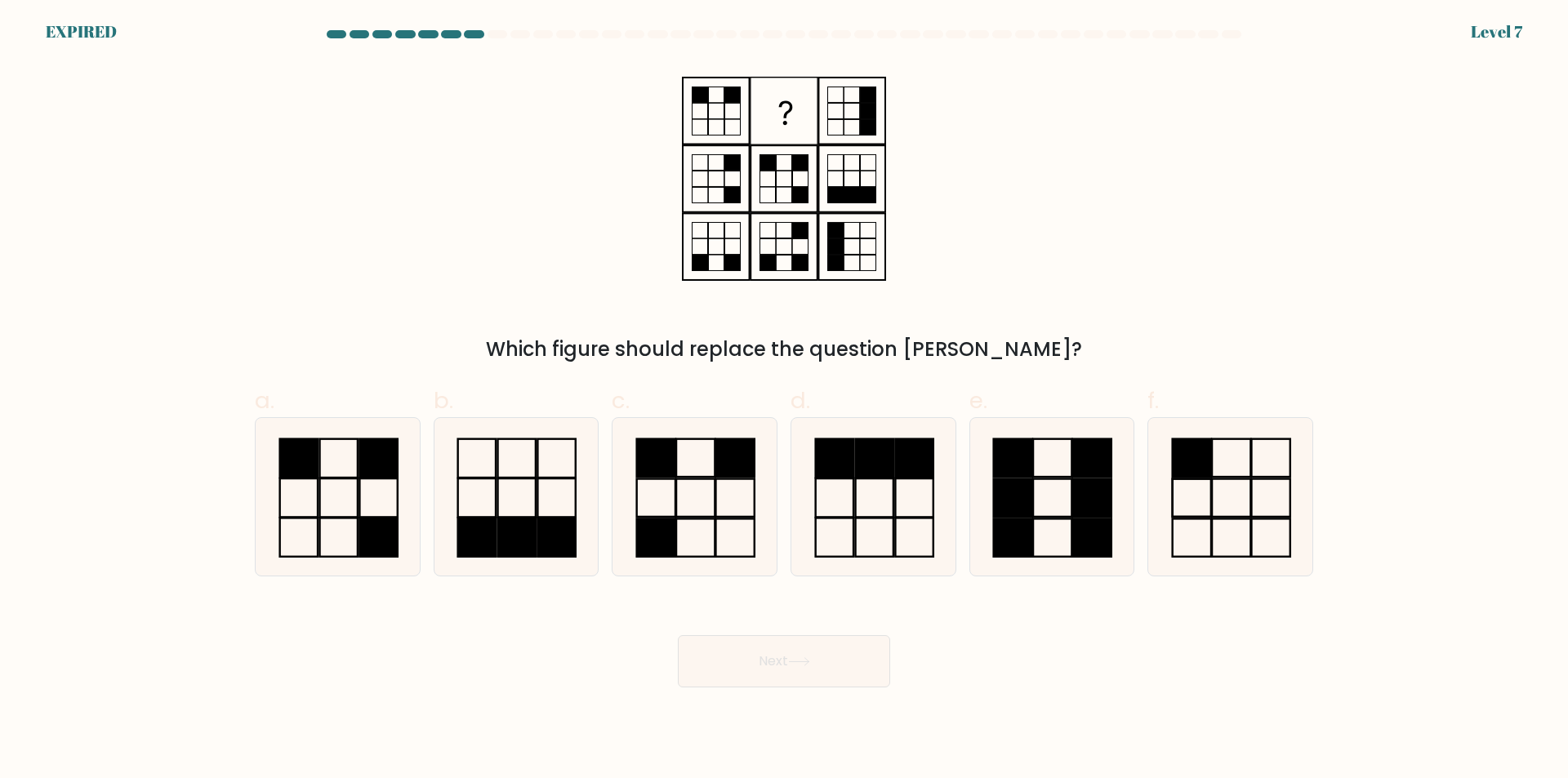
click at [92, 190] on form at bounding box center [784, 359] width 1568 height 657
click at [657, 466] on rect at bounding box center [656, 458] width 38 height 37
click at [784, 400] on input "c." at bounding box center [784, 395] width 1 height 11
radio input "true"
click at [771, 688] on button "Next" at bounding box center [784, 661] width 212 height 52
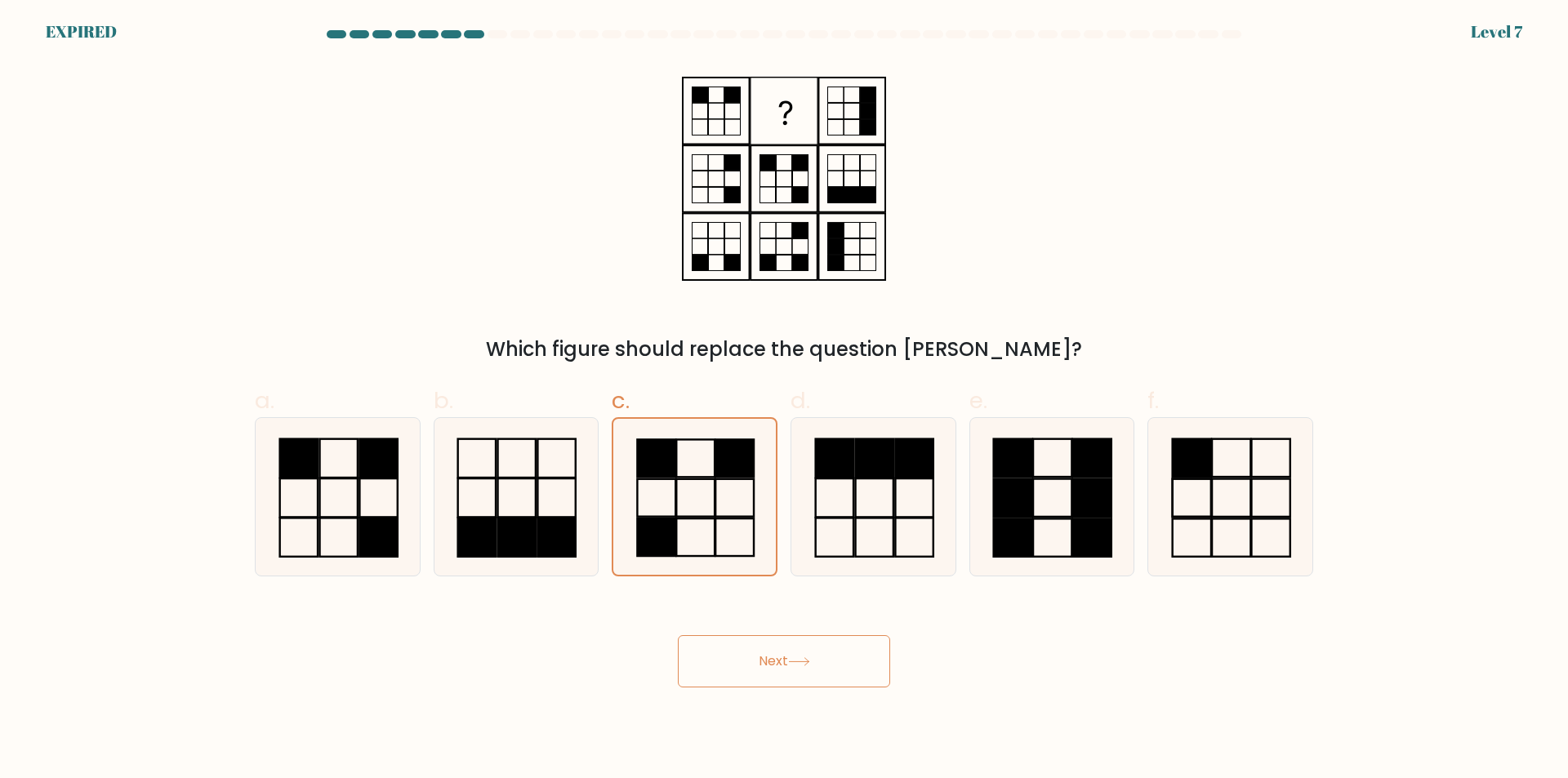
click at [769, 679] on button "Next" at bounding box center [784, 661] width 212 height 52
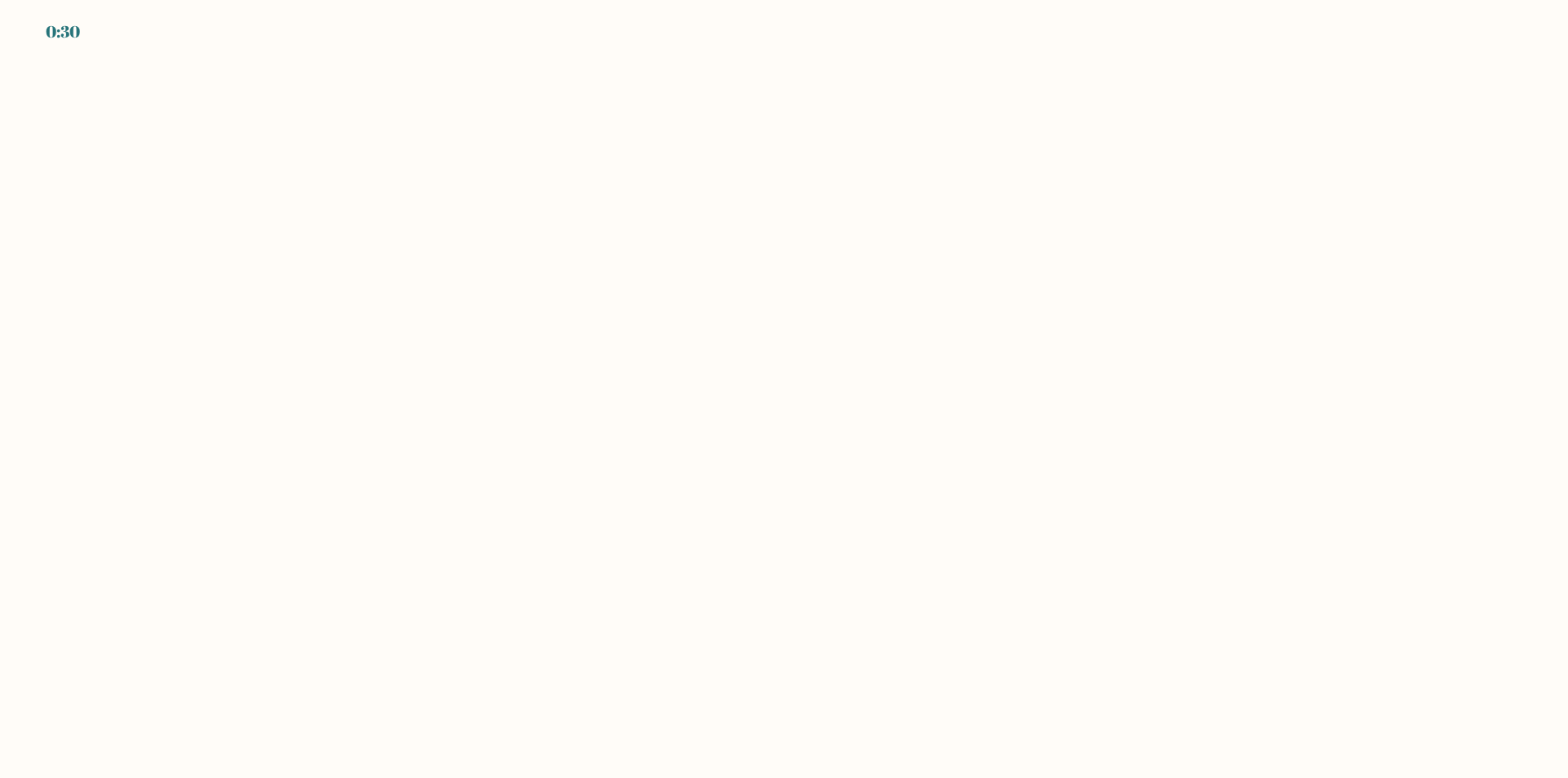
click at [365, 211] on body "0:30" at bounding box center [784, 389] width 1568 height 778
click at [567, 417] on body "0:18" at bounding box center [784, 389] width 1568 height 778
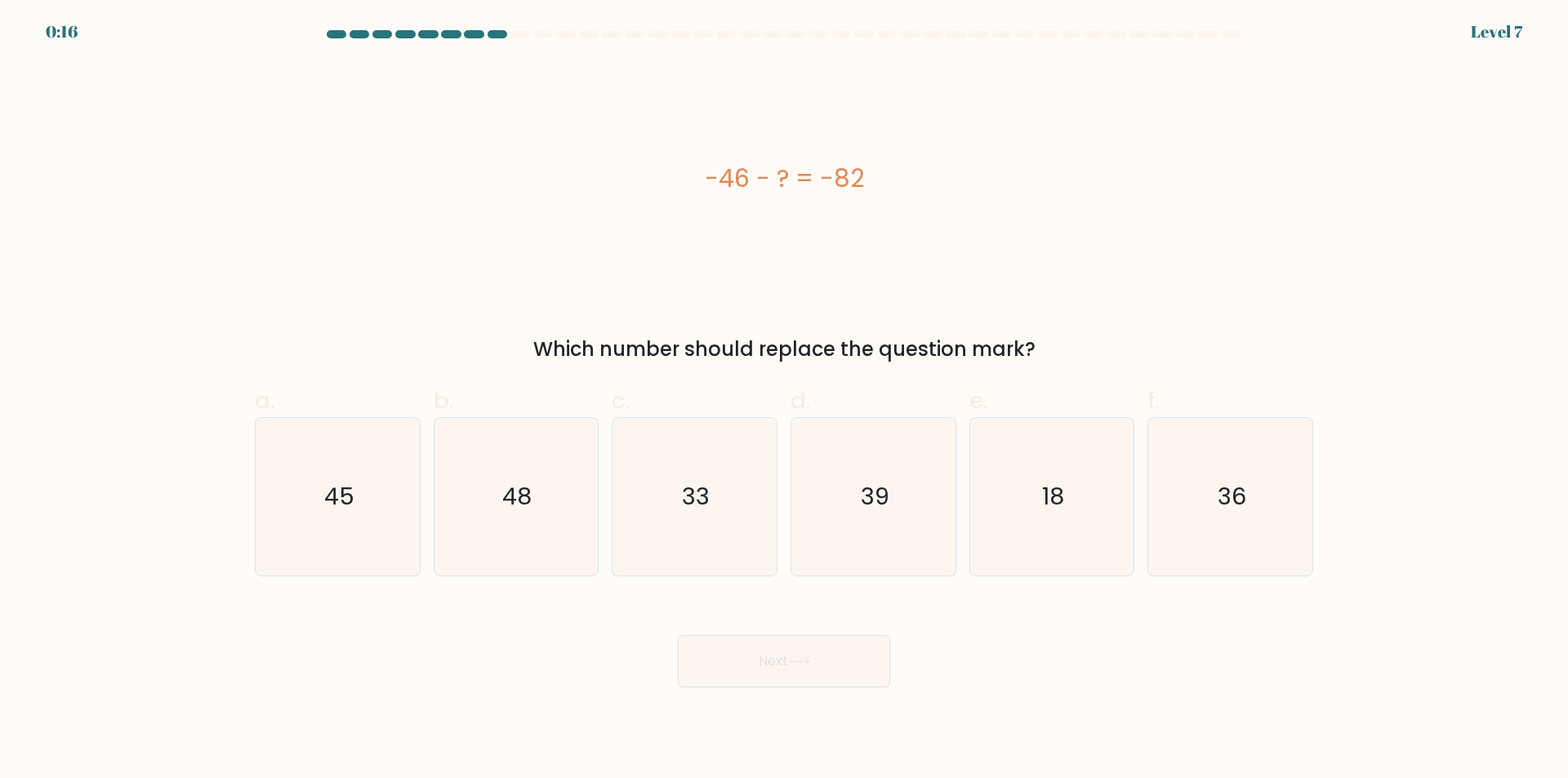
click at [321, 307] on div "-46 - ? = -82 Which number should replace the question mark?" at bounding box center [784, 213] width 1078 height 302
click at [1215, 504] on icon "36" at bounding box center [1229, 497] width 157 height 157
click at [784, 400] on input "f. 36" at bounding box center [784, 395] width 1 height 11
radio input "true"
click at [846, 655] on button "Next" at bounding box center [784, 661] width 212 height 52
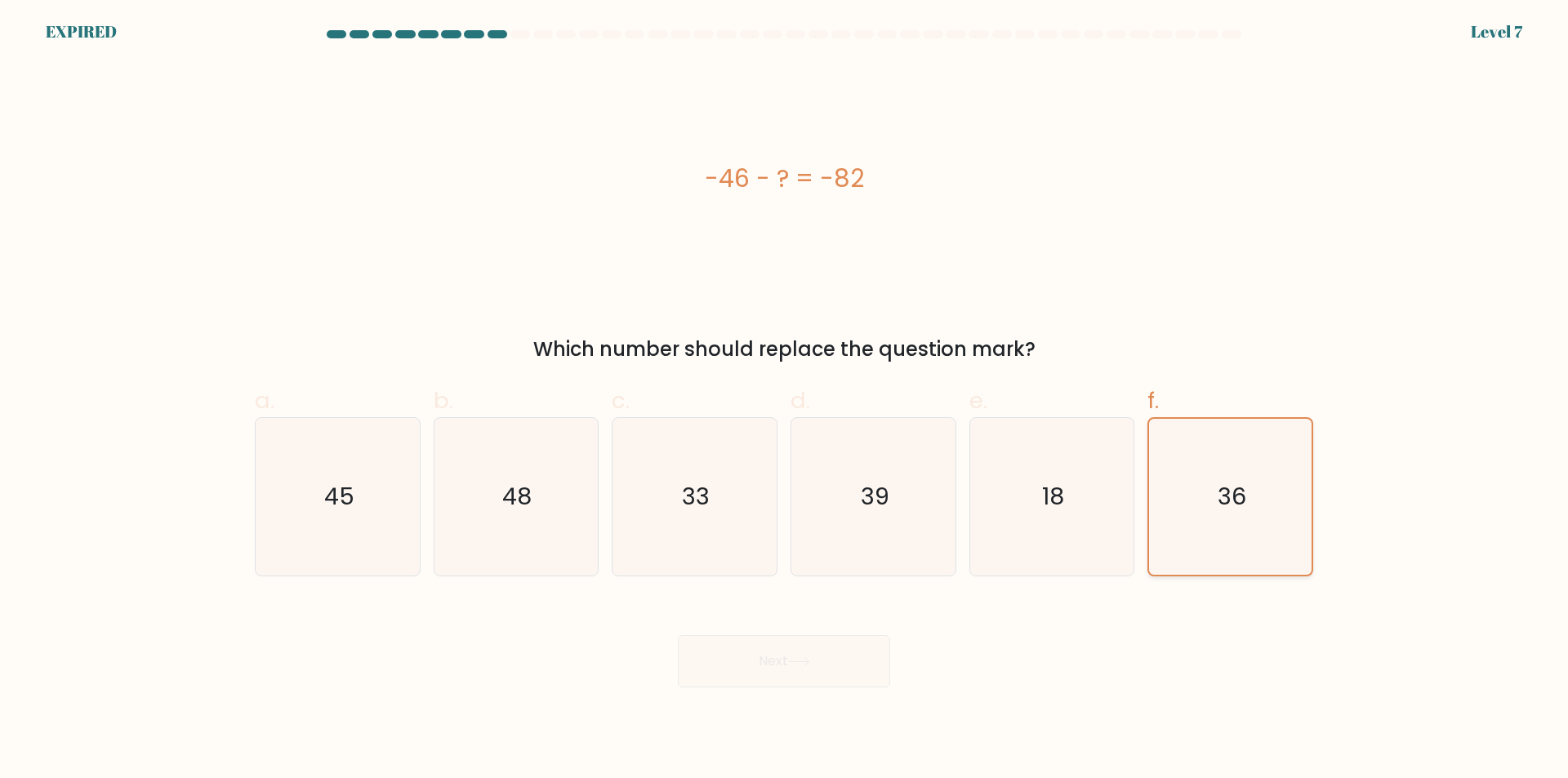
click at [1287, 481] on icon "36" at bounding box center [1229, 496] width 156 height 156
click at [784, 400] on input "f. 36" at bounding box center [784, 395] width 1 height 11
click at [748, 662] on div "Next" at bounding box center [784, 642] width 1078 height 92
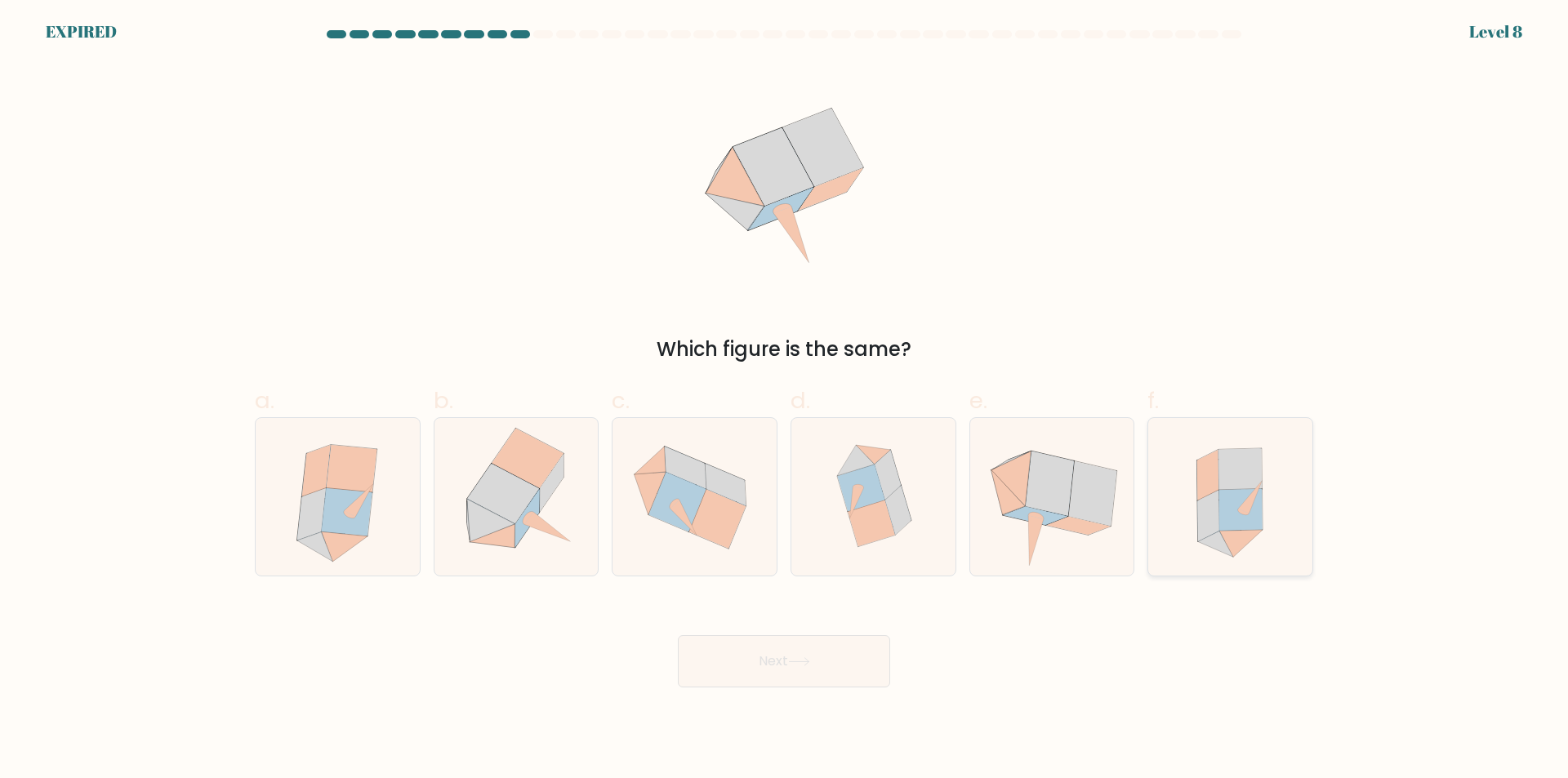
click at [1271, 512] on icon at bounding box center [1230, 497] width 145 height 157
click at [784, 400] on input "f." at bounding box center [784, 395] width 1 height 11
radio input "true"
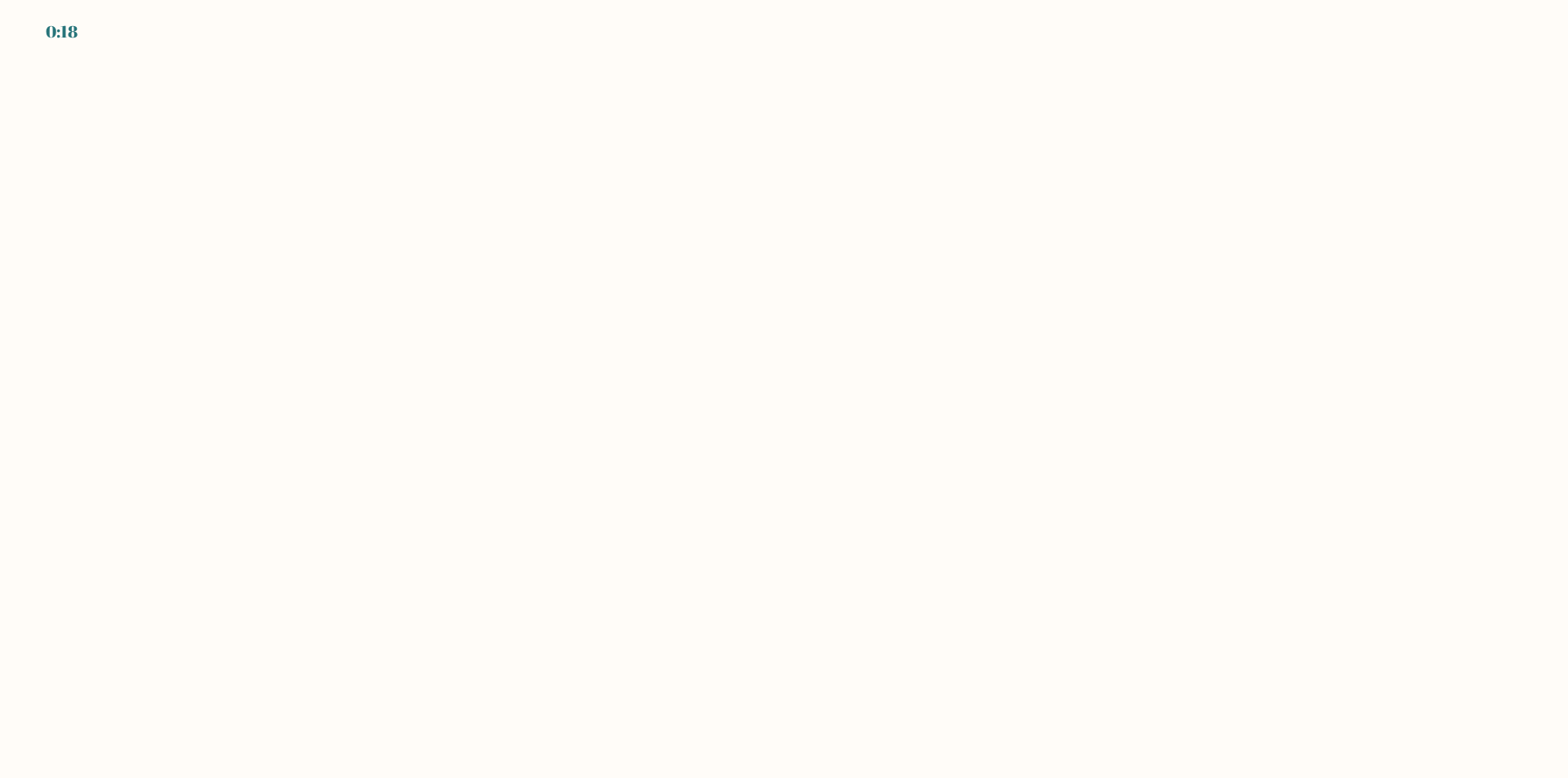
click at [500, 307] on body "0:18" at bounding box center [784, 389] width 1568 height 778
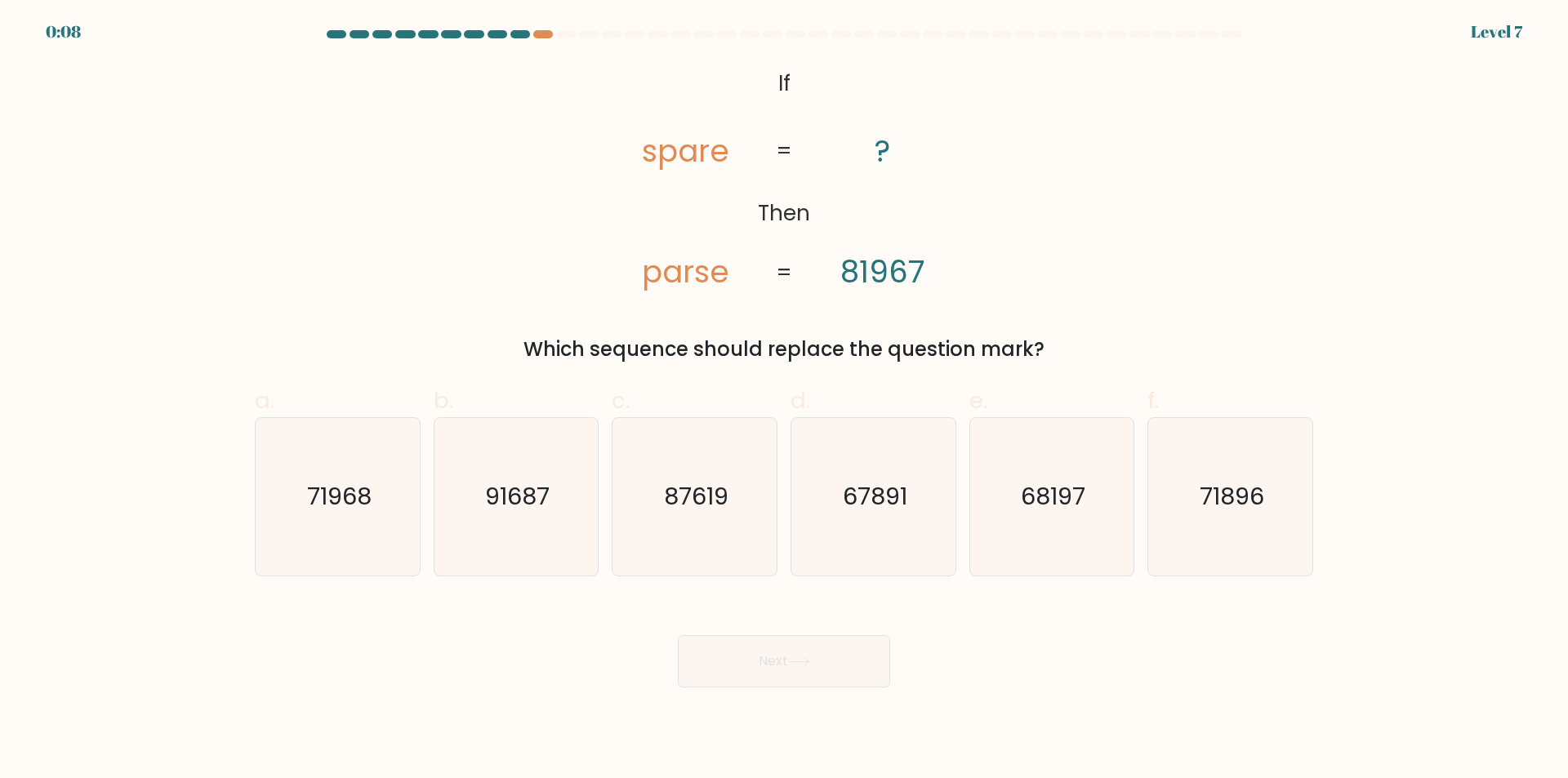
click at [391, 197] on div "@import url('https://fonts.googleapis.com/css?family=Abril+Fatface:400,100,100i…" at bounding box center [784, 213] width 1078 height 302
click at [1051, 503] on text "68197" at bounding box center [1053, 498] width 65 height 33
click at [784, 400] on input "e. 68197" at bounding box center [784, 395] width 1 height 11
radio input "true"
click at [720, 672] on div "Next" at bounding box center [784, 642] width 1078 height 92
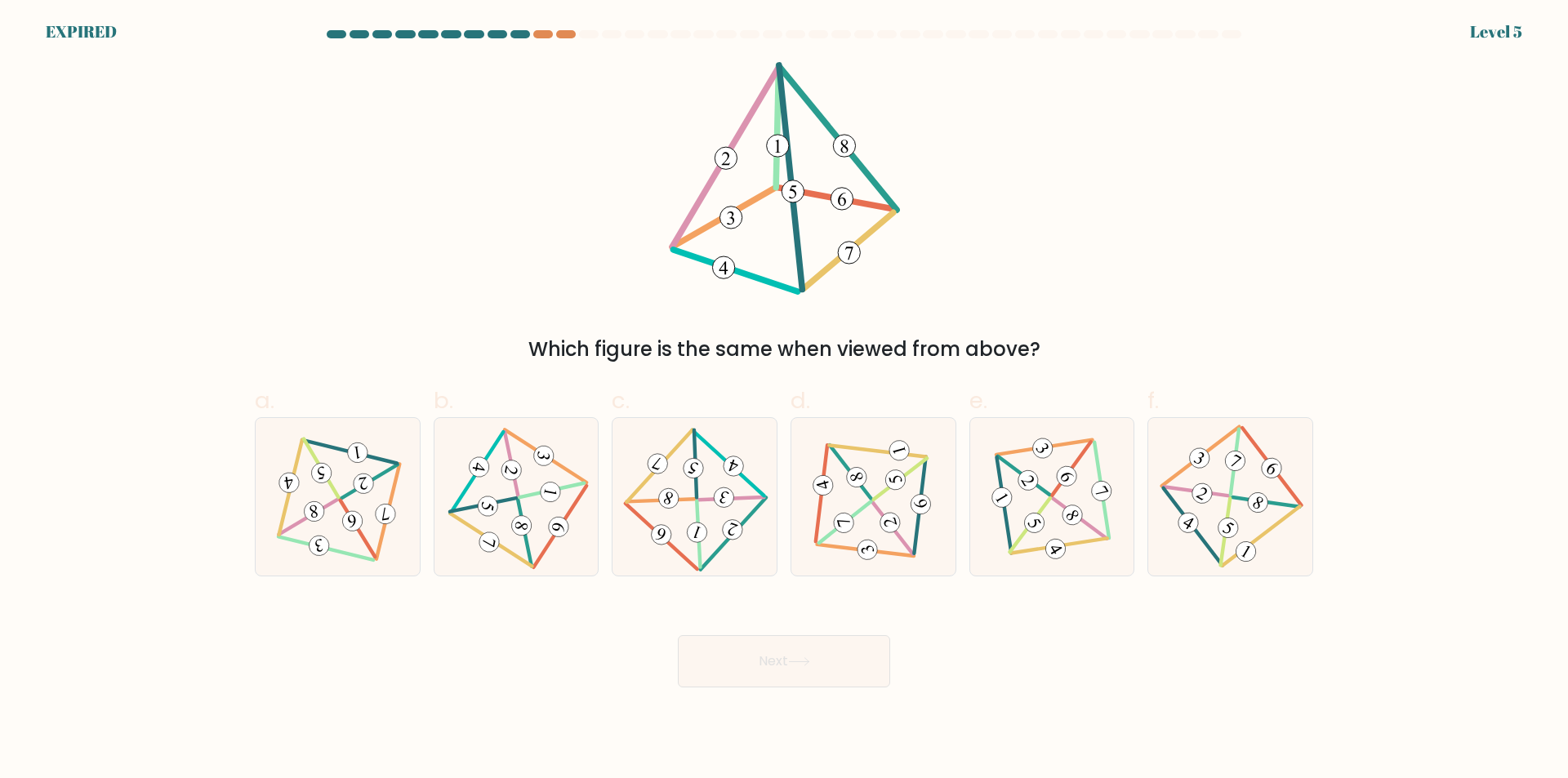
click at [452, 270] on div "Which figure is the same when viewed from above?" at bounding box center [784, 213] width 1078 height 302
